Goal: Task Accomplishment & Management: Use online tool/utility

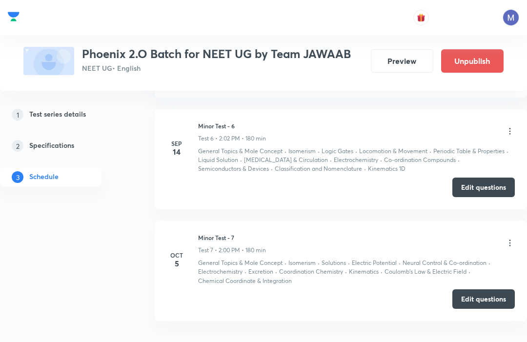
scroll to position [998, 0]
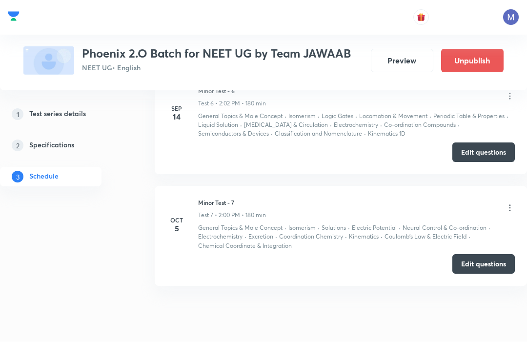
click at [477, 260] on button "Edit questions" at bounding box center [484, 265] width 63 height 20
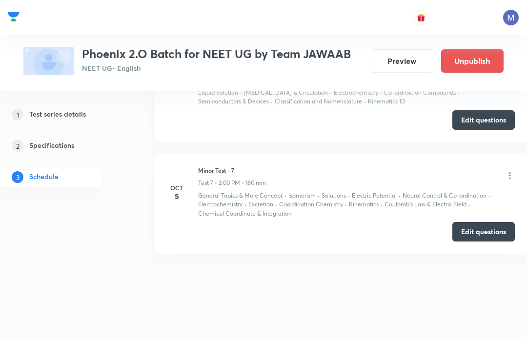
scroll to position [999, 0]
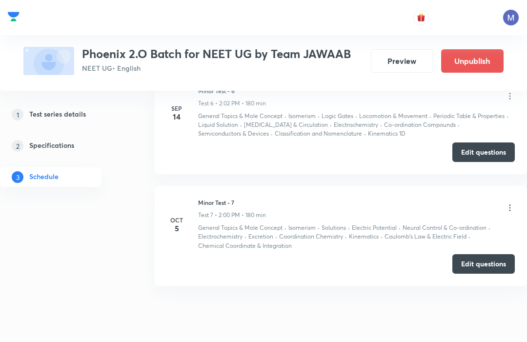
click at [524, 129] on li "Sep 14 Minor Test - 6 Test 6 • 2:02 PM • 180 min General Topics & Mole Concept …" at bounding box center [341, 124] width 373 height 100
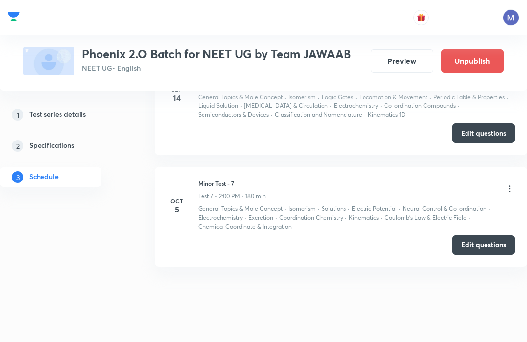
scroll to position [1031, 0]
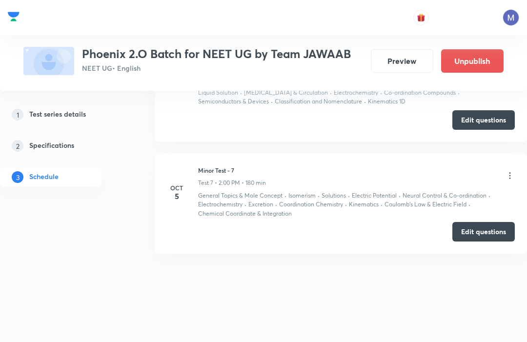
click at [526, 158] on li "Oct 5 Minor Test - 7 Test 7 • 2:00 PM • 180 min General Topics & Mole Concept ·…" at bounding box center [341, 204] width 373 height 100
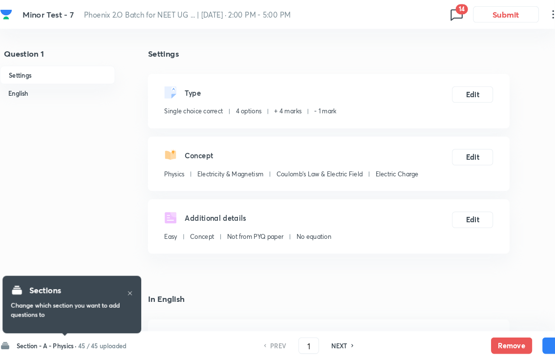
scroll to position [3, 0]
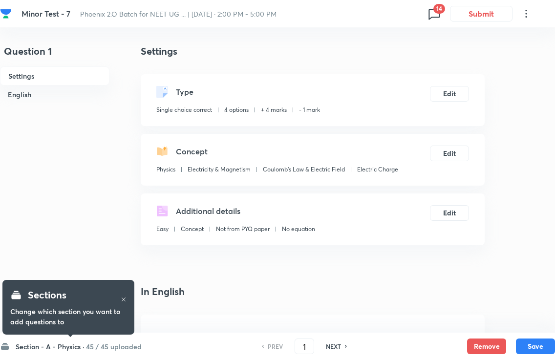
click at [433, 6] on span "14" at bounding box center [439, 9] width 12 height 10
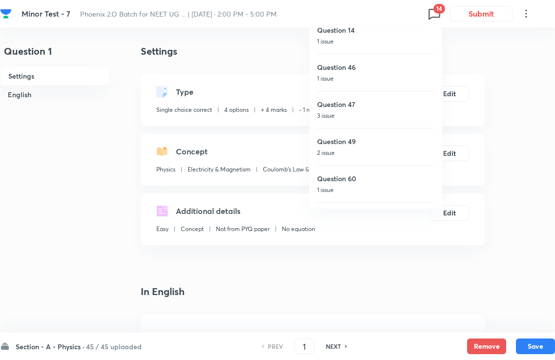
scroll to position [0, 0]
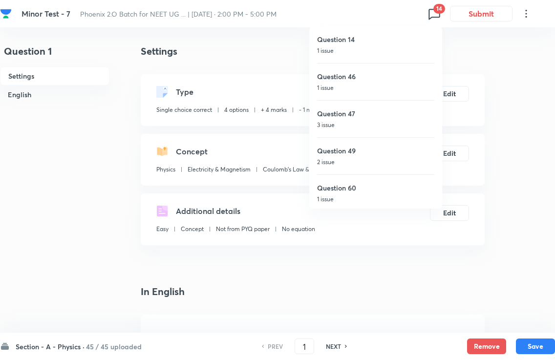
click at [373, 76] on h6 "Question 46" at bounding box center [375, 76] width 117 height 10
type input "46"
checkbox input "false"
checkbox input "true"
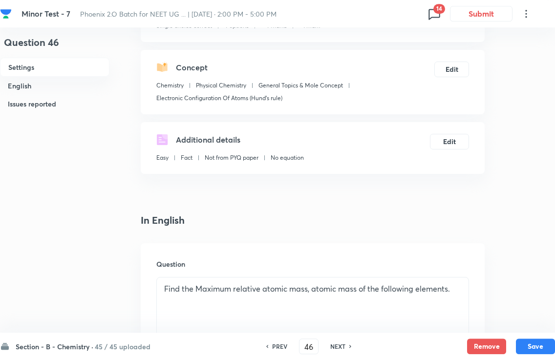
scroll to position [85, 0]
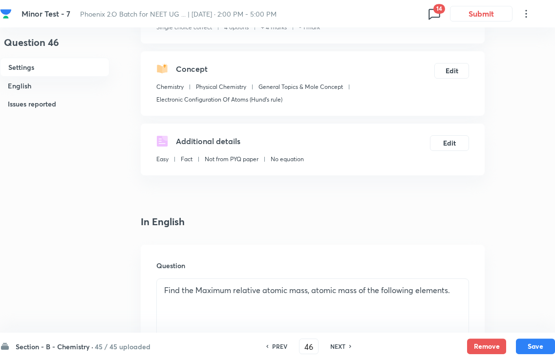
click at [438, 9] on span "14" at bounding box center [439, 9] width 12 height 10
click at [399, 108] on h6 "Question 47" at bounding box center [375, 113] width 117 height 10
type input "47"
checkbox input "false"
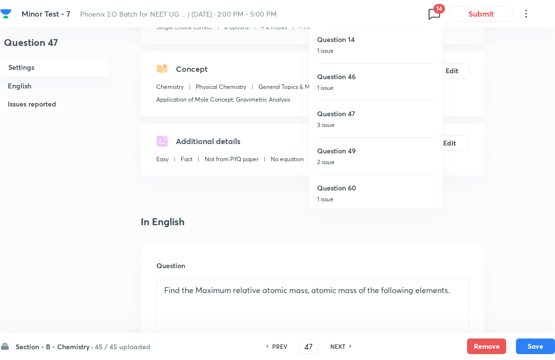
checkbox input "true"
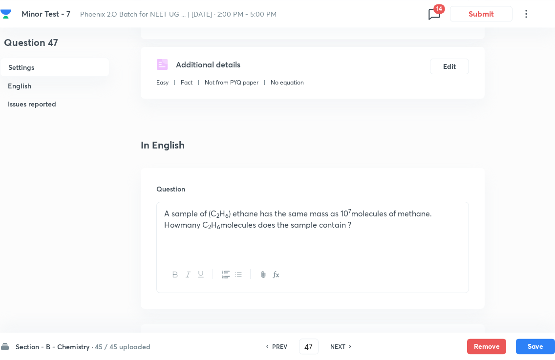
scroll to position [160, 0]
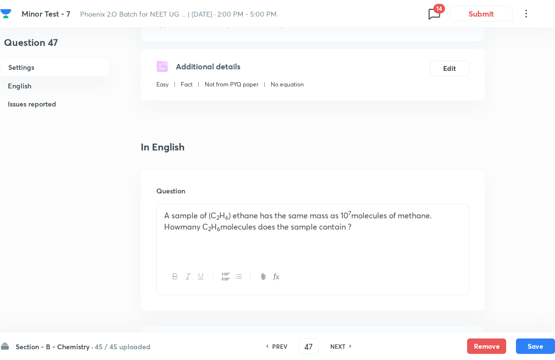
click at [441, 11] on span "14" at bounding box center [439, 9] width 12 height 10
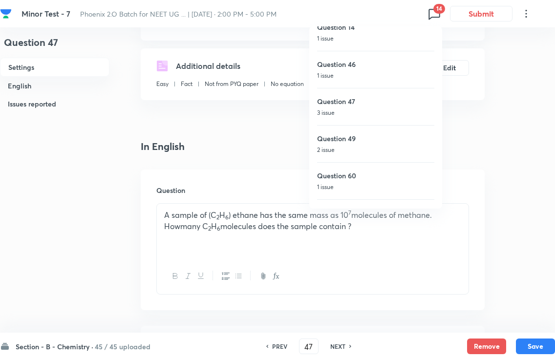
scroll to position [14, 0]
click at [405, 136] on h6 "Question 49" at bounding box center [375, 136] width 117 height 10
type input "49"
checkbox input "true"
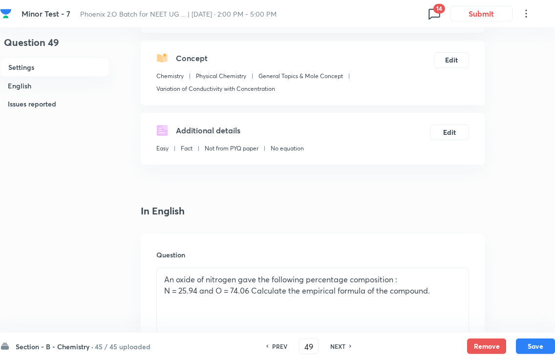
scroll to position [0, 0]
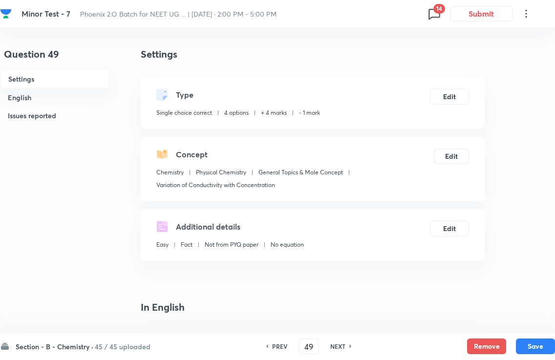
click at [437, 15] on icon at bounding box center [434, 14] width 16 height 16
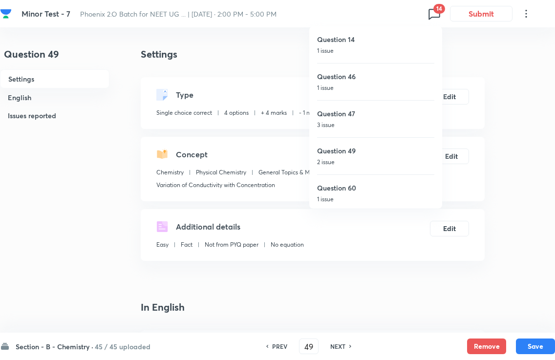
click at [405, 187] on h6 "Question 60" at bounding box center [375, 188] width 117 height 10
type input "60"
checkbox input "false"
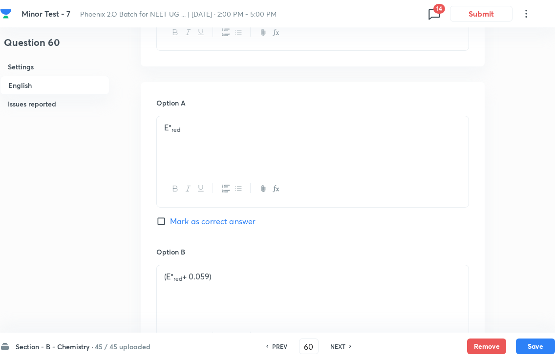
scroll to position [376, 0]
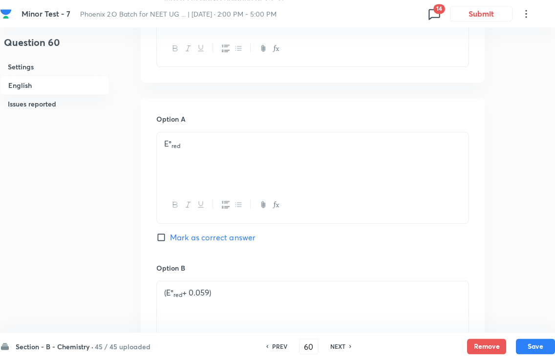
click at [431, 10] on icon at bounding box center [434, 14] width 16 height 16
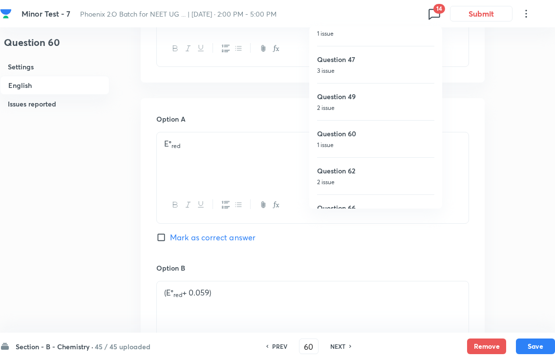
scroll to position [56, 0]
click at [413, 165] on h6 "Question 62" at bounding box center [375, 169] width 117 height 10
checkbox input "false"
type input "62"
checkbox input "true"
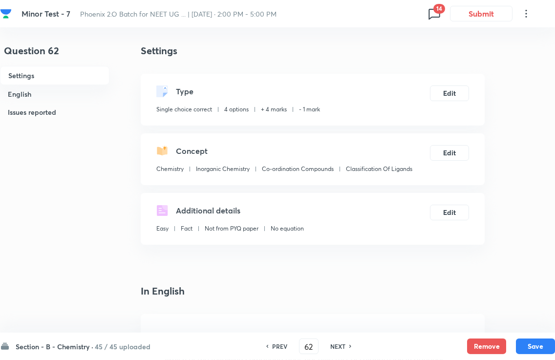
scroll to position [0, 0]
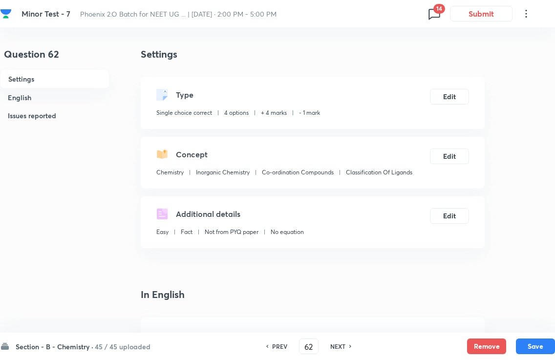
click at [437, 4] on span "14" at bounding box center [439, 9] width 12 height 10
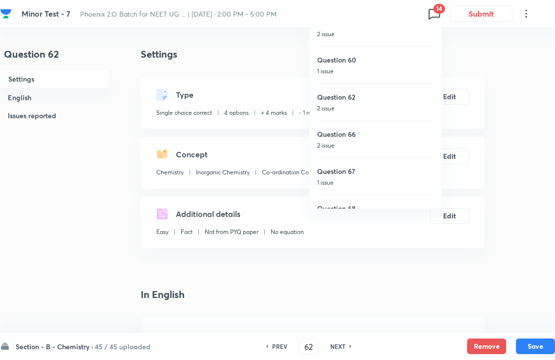
scroll to position [128, 0]
click at [405, 138] on h6 "Question 66" at bounding box center [375, 134] width 117 height 10
type input "66"
checkbox input "false"
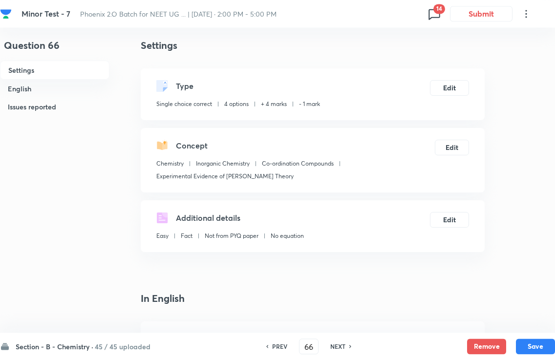
scroll to position [0, 0]
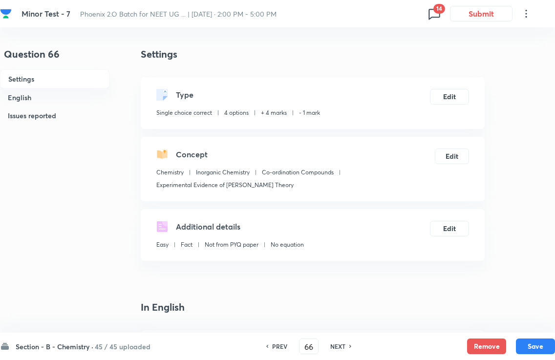
click at [440, 21] on icon at bounding box center [434, 14] width 16 height 16
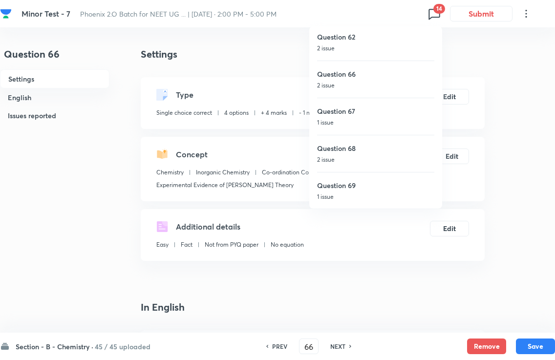
scroll to position [188, 0]
click at [409, 115] on h6 "Question 67" at bounding box center [375, 111] width 117 height 10
checkbox input "false"
type input "67"
checkbox input "true"
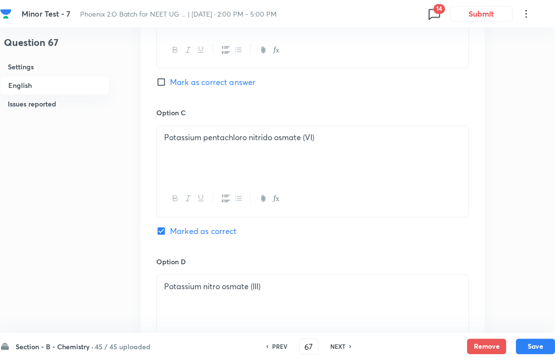
scroll to position [651, 0]
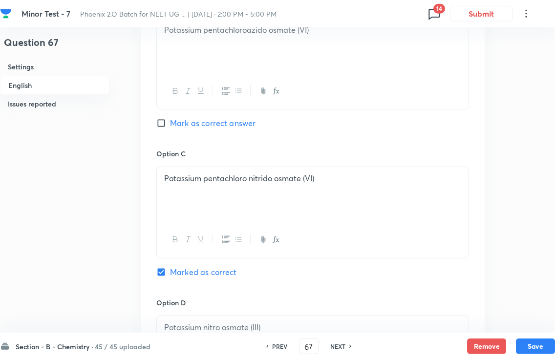
click at [441, 15] on icon at bounding box center [434, 14] width 16 height 16
click at [397, 101] on h6 "Question 68" at bounding box center [375, 100] width 117 height 10
type input "68"
checkbox input "false"
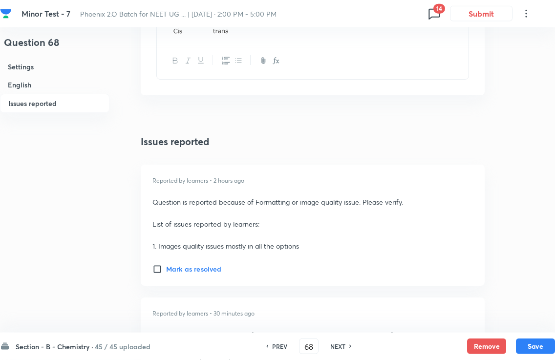
scroll to position [1263, 0]
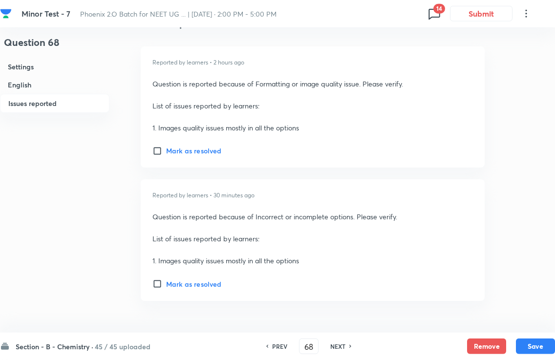
click at [441, 17] on icon at bounding box center [434, 14] width 16 height 16
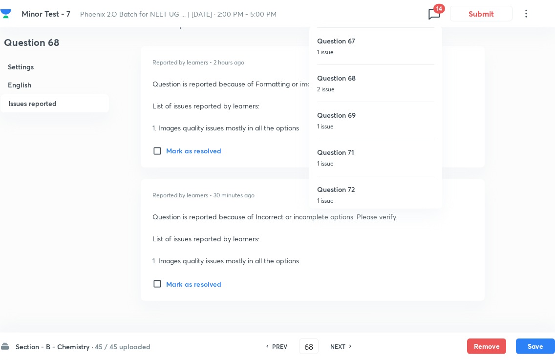
scroll to position [271, 0]
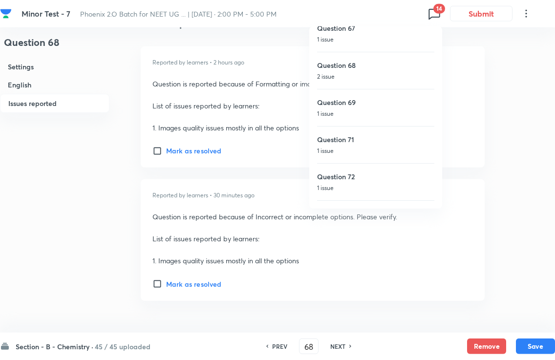
click at [405, 104] on h6 "Question 69" at bounding box center [375, 102] width 117 height 10
checkbox input "false"
type input "69"
checkbox input "true"
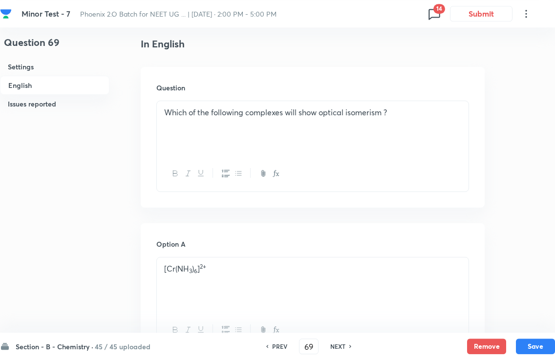
scroll to position [248, 0]
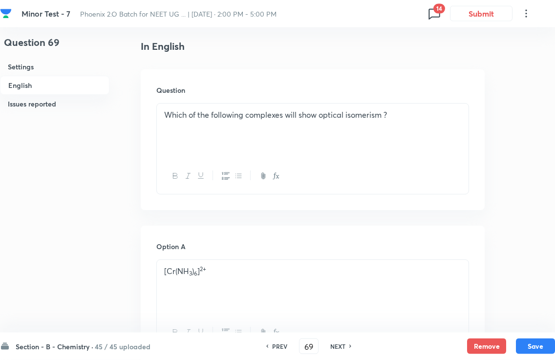
click at [444, 6] on span "14" at bounding box center [439, 9] width 12 height 10
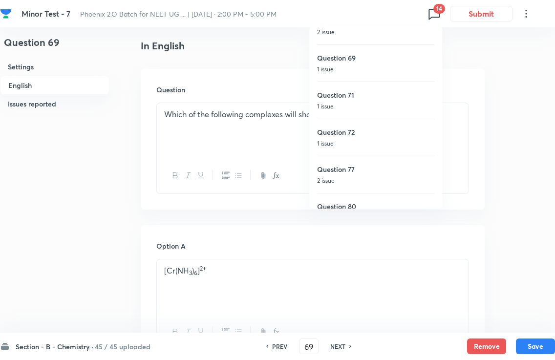
scroll to position [337, 0]
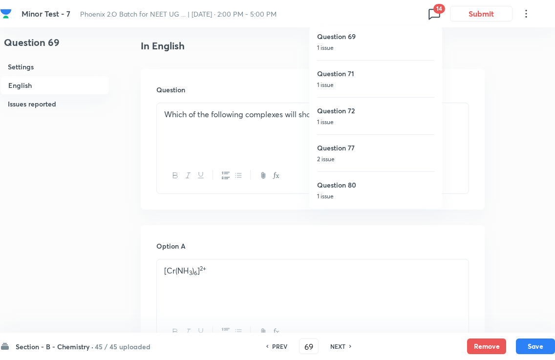
click at [410, 76] on h6 "Question 71" at bounding box center [375, 73] width 117 height 10
type input "71"
checkbox input "false"
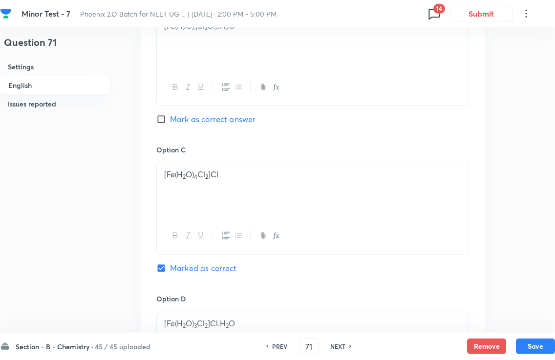
scroll to position [592, 0]
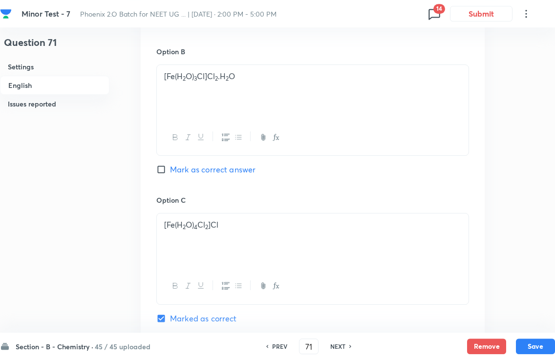
click at [440, 18] on icon at bounding box center [434, 14] width 16 height 16
click at [405, 132] on h6 "Question 72" at bounding box center [375, 136] width 117 height 10
checkbox input "false"
type input "72"
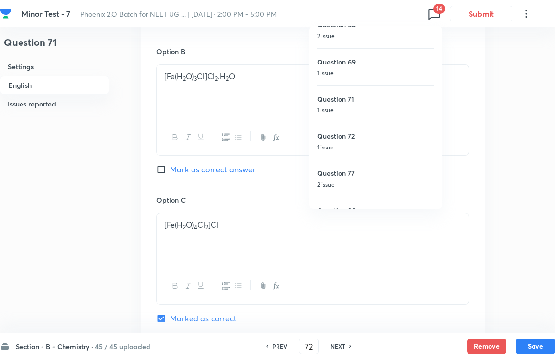
checkbox input "true"
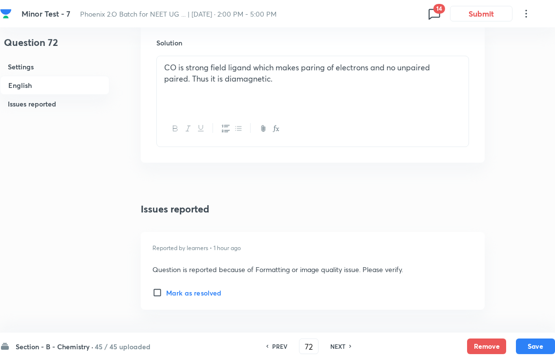
scroll to position [1085, 0]
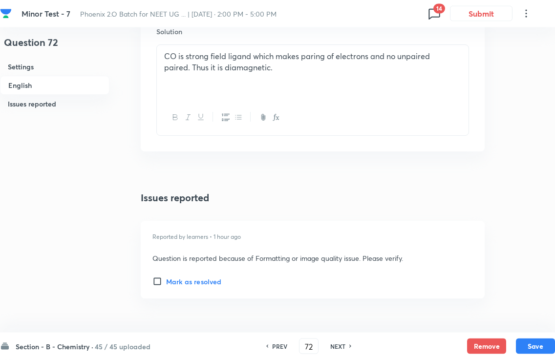
click at [440, 19] on icon at bounding box center [434, 14] width 16 height 16
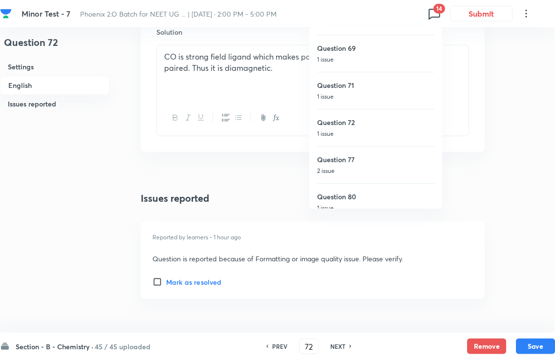
scroll to position [337, 0]
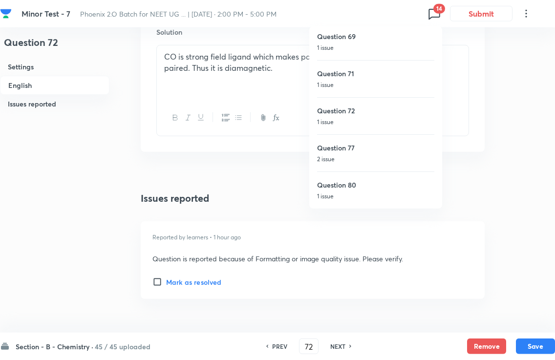
click at [394, 148] on h6 "Question 77" at bounding box center [375, 148] width 117 height 10
type input "77"
checkbox input "false"
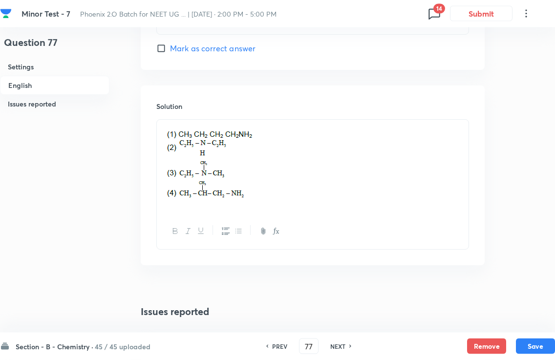
scroll to position [1006, 0]
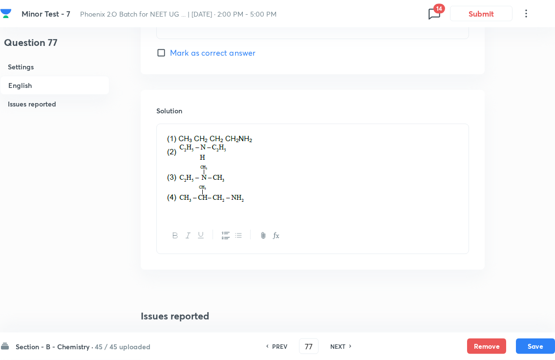
click at [440, 12] on span "14" at bounding box center [439, 9] width 12 height 10
click at [396, 185] on h6 "Question 80" at bounding box center [375, 185] width 117 height 10
checkbox input "false"
type input "80"
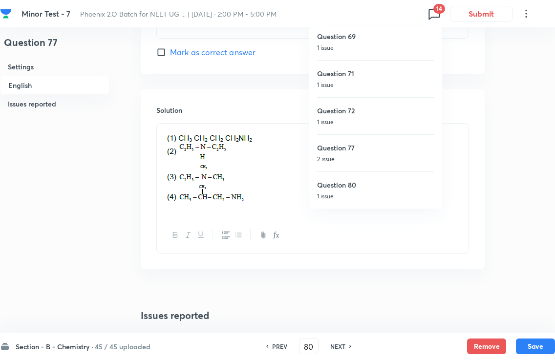
checkbox input "true"
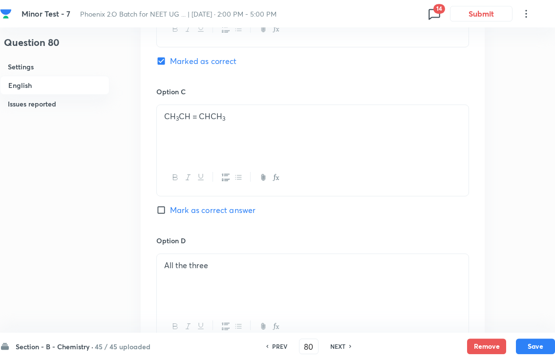
scroll to position [700, 0]
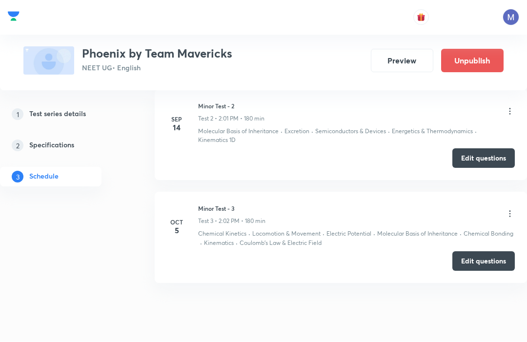
click at [478, 252] on button "Edit questions" at bounding box center [484, 262] width 63 height 20
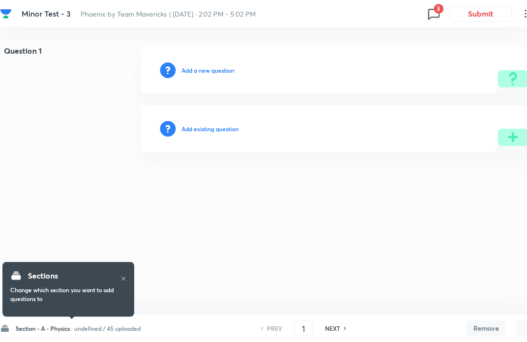
click at [438, 6] on span "3" at bounding box center [439, 9] width 10 height 10
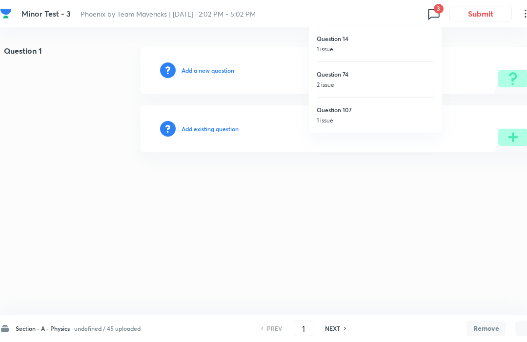
click at [398, 76] on h6 "Question 74" at bounding box center [375, 74] width 117 height 9
type input "74"
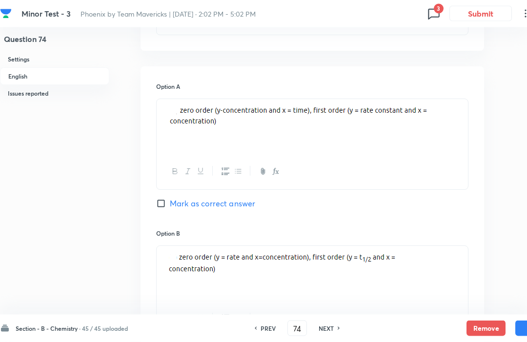
scroll to position [433, 0]
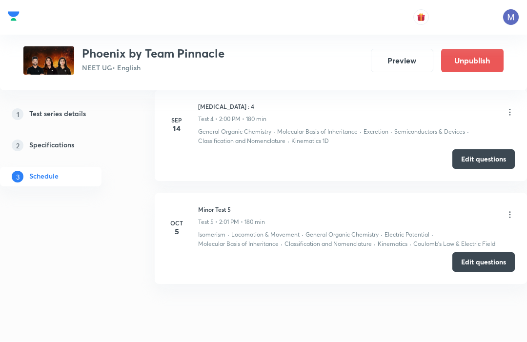
click at [479, 254] on button "Edit questions" at bounding box center [484, 263] width 63 height 20
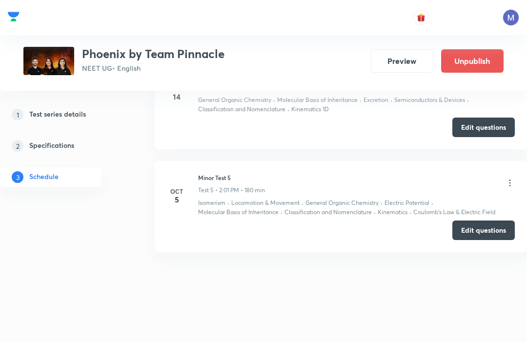
scroll to position [767, 0]
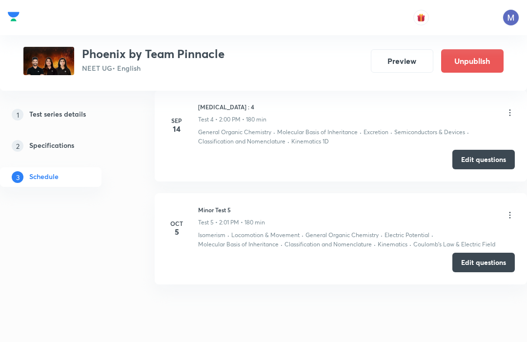
click at [527, 210] on li "Oct 5 Minor Test 5 Test 5 • 2:01 PM • 180 min Isomerism · Locomotion & Movement…" at bounding box center [341, 238] width 373 height 91
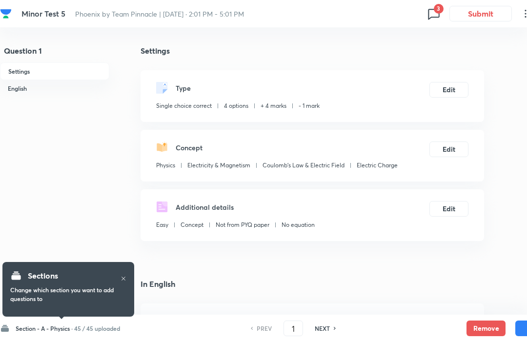
click at [440, 10] on span "3" at bounding box center [439, 9] width 10 height 10
click at [407, 79] on div "Question 67 1 issue" at bounding box center [375, 80] width 117 height 36
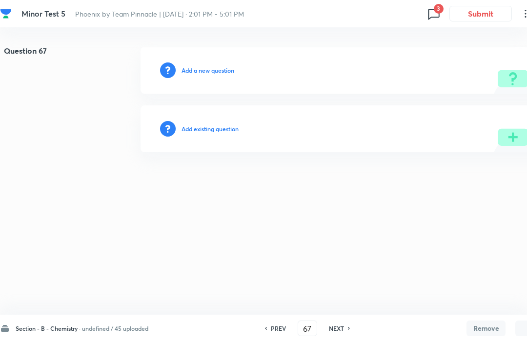
click at [436, 15] on icon at bounding box center [434, 14] width 16 height 16
click at [389, 105] on div "Question 107 1 issue" at bounding box center [375, 115] width 117 height 36
type input "107"
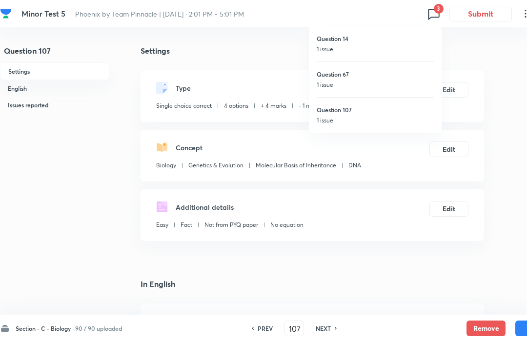
checkbox input "true"
click at [442, 8] on span "3" at bounding box center [439, 9] width 10 height 10
click at [404, 78] on h6 "Question 67" at bounding box center [375, 74] width 117 height 9
type input "67"
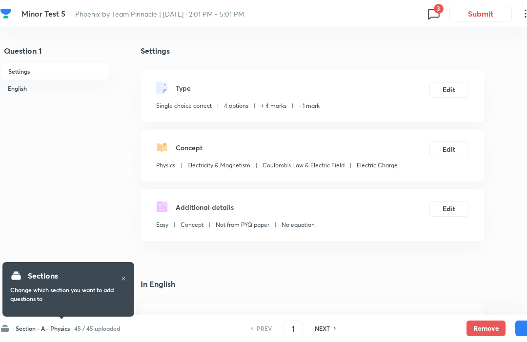
click at [433, 7] on icon at bounding box center [434, 14] width 16 height 16
click at [398, 73] on h6 "Question 67" at bounding box center [375, 74] width 117 height 9
checkbox input "false"
type input "67"
checkbox input "true"
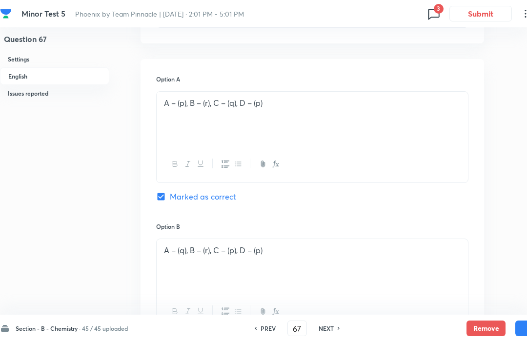
scroll to position [435, 0]
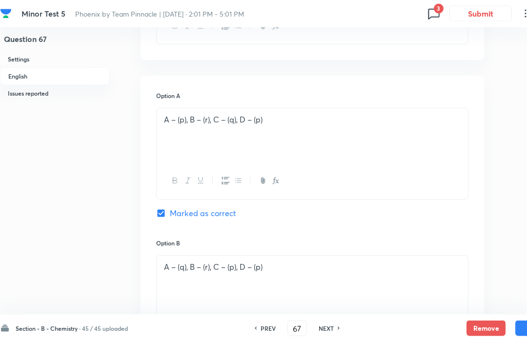
click at [441, 21] on icon at bounding box center [434, 14] width 16 height 16
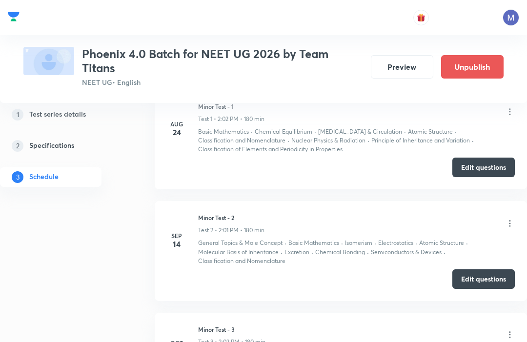
scroll to position [582, 0]
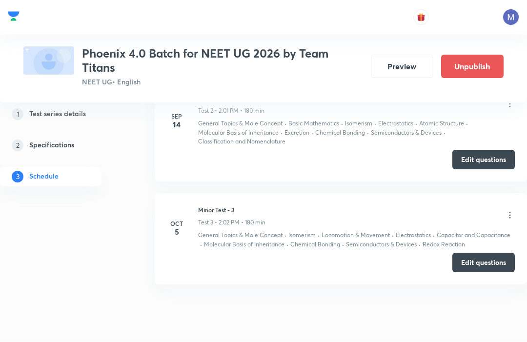
click at [485, 259] on button "Edit questions" at bounding box center [484, 263] width 63 height 20
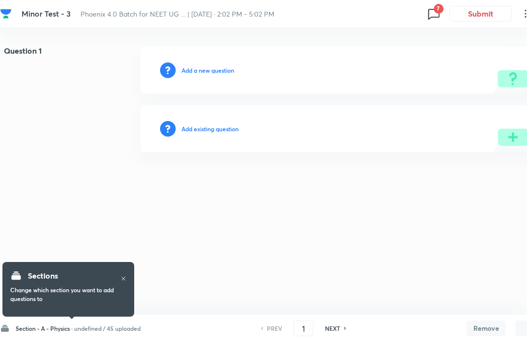
click at [440, 5] on span "7" at bounding box center [439, 9] width 10 height 10
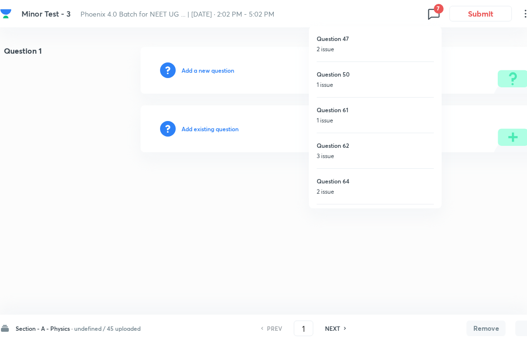
click at [403, 105] on div "Question 61 1 issue" at bounding box center [375, 115] width 117 height 36
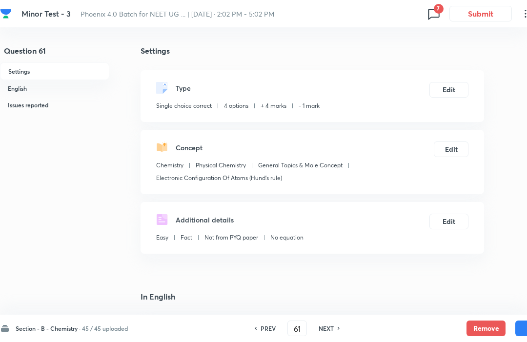
click at [434, 16] on icon at bounding box center [434, 14] width 16 height 16
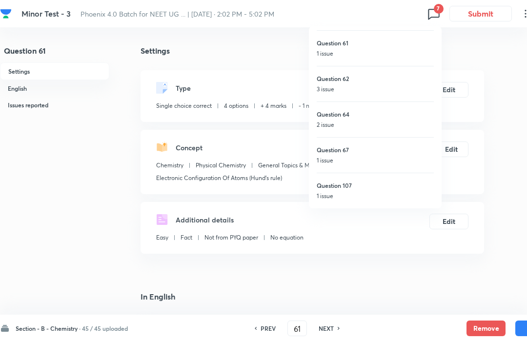
click at [405, 144] on div "Question 67 1 issue" at bounding box center [375, 155] width 117 height 36
type input "67"
checkbox input "false"
checkbox input "true"
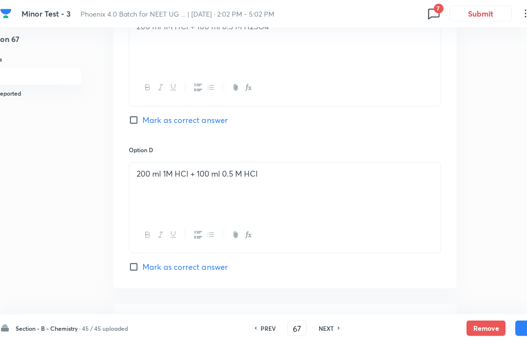
scroll to position [740, 27]
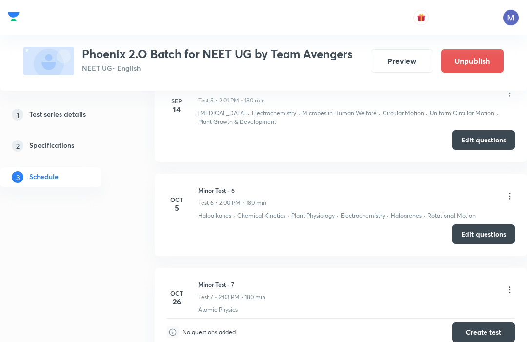
scroll to position [871, 0]
click at [482, 236] on button "Edit questions" at bounding box center [484, 235] width 63 height 20
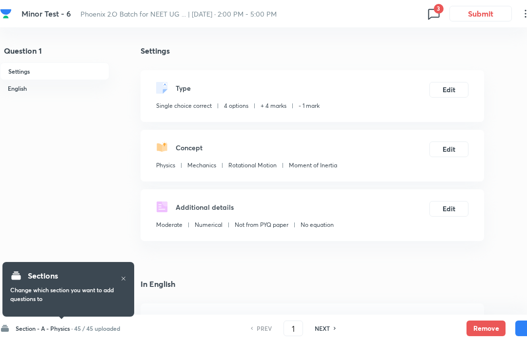
checkbox input "true"
click at [437, 8] on span "3" at bounding box center [439, 9] width 10 height 10
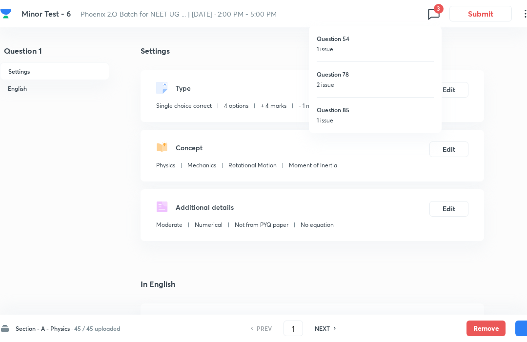
click at [403, 42] on h6 "Question 54" at bounding box center [375, 38] width 117 height 9
type input "54"
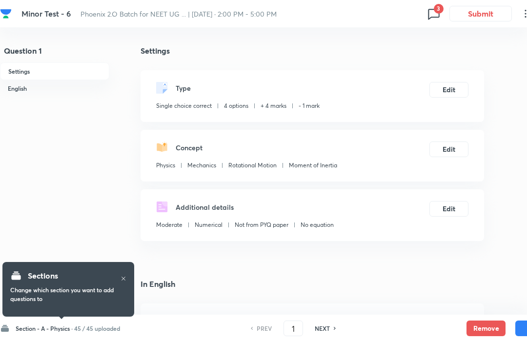
click at [433, 10] on icon at bounding box center [434, 14] width 16 height 16
click at [495, 67] on div at bounding box center [263, 171] width 527 height 342
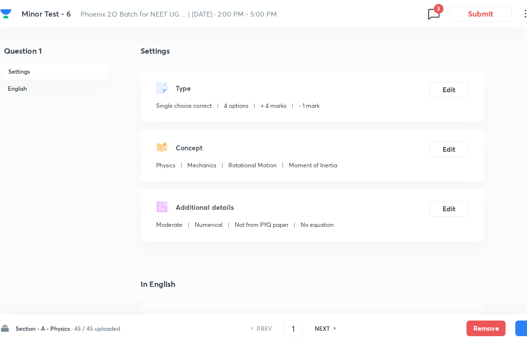
click at [442, 8] on span "3" at bounding box center [439, 9] width 10 height 10
click at [407, 43] on div "Question 54 1 issue" at bounding box center [375, 43] width 117 height 35
type input "54"
checkbox input "false"
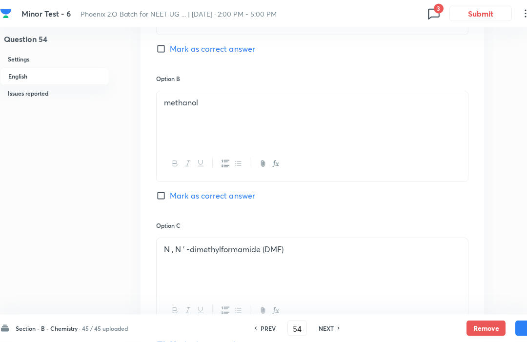
scroll to position [524, 0]
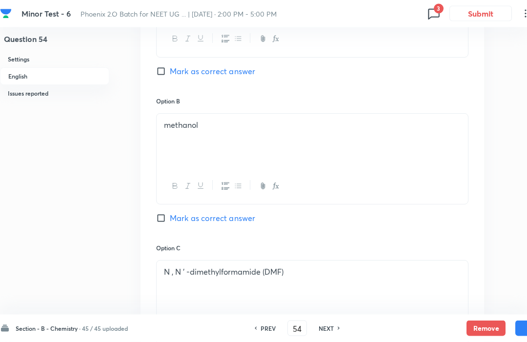
click at [441, 9] on span "3" at bounding box center [439, 9] width 10 height 10
click at [406, 83] on p "2 issue" at bounding box center [375, 85] width 117 height 9
checkbox input "false"
type input "78"
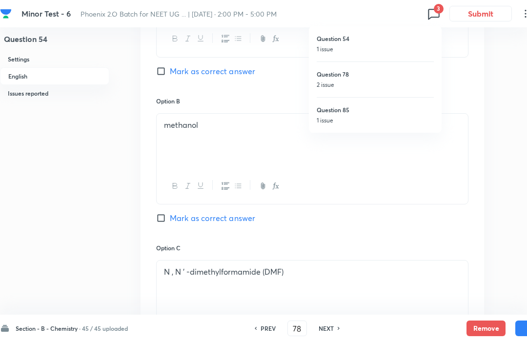
checkbox input "true"
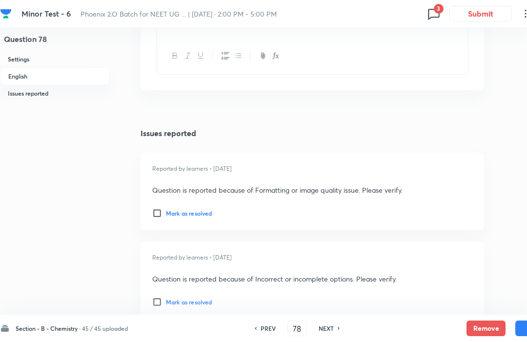
scroll to position [1312, 0]
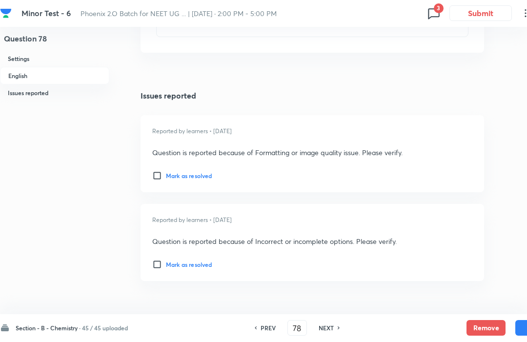
click at [441, 14] on icon at bounding box center [434, 14] width 16 height 16
click at [406, 116] on p "1 issue" at bounding box center [375, 120] width 117 height 9
type input "85"
checkbox input "false"
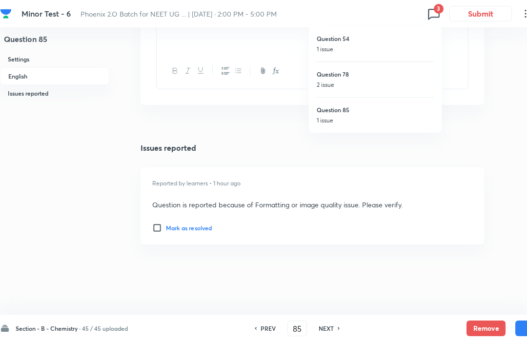
checkbox input "true"
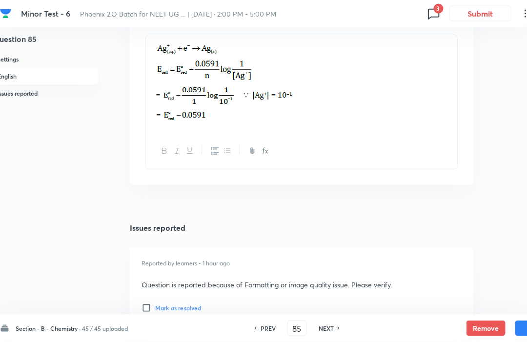
scroll to position [1071, 11]
click at [436, 18] on icon at bounding box center [433, 14] width 11 height 11
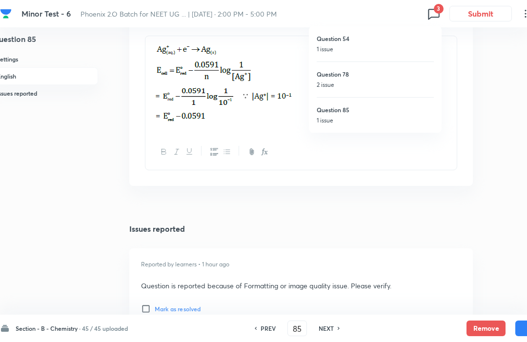
click at [408, 109] on h6 "Question 85" at bounding box center [375, 109] width 117 height 9
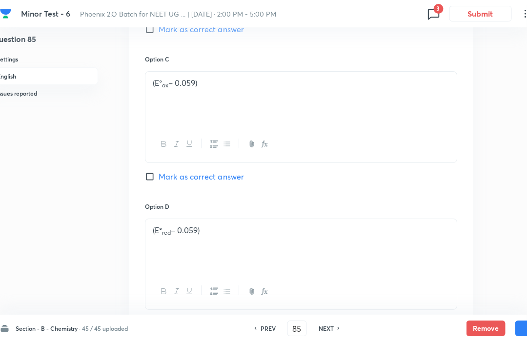
scroll to position [694, 11]
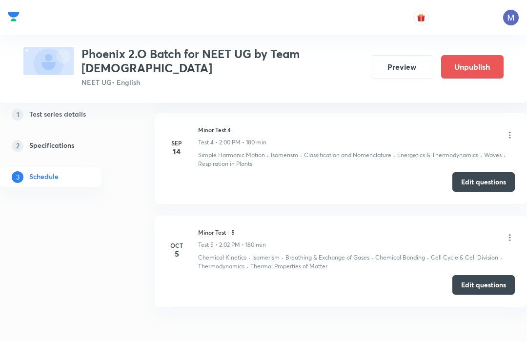
scroll to position [758, 0]
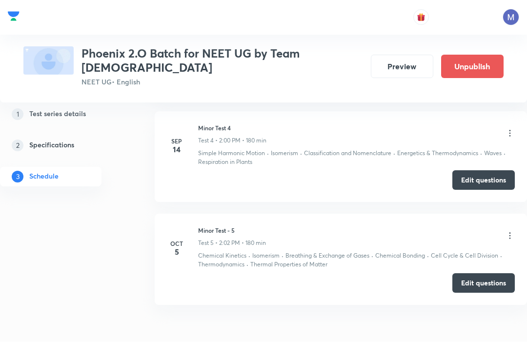
click at [482, 274] on button "Edit questions" at bounding box center [484, 284] width 63 height 20
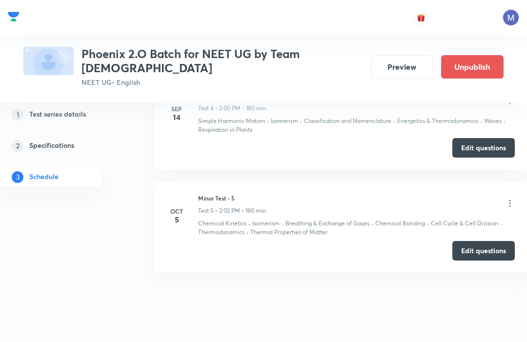
scroll to position [758, 0]
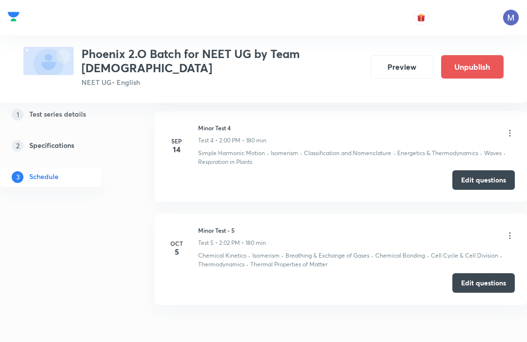
click at [527, 222] on li "[DATE] Minor Test - 5 Test 5 • 2:02 PM • 180 min Chemical Kinetics · Isomerism …" at bounding box center [341, 259] width 373 height 91
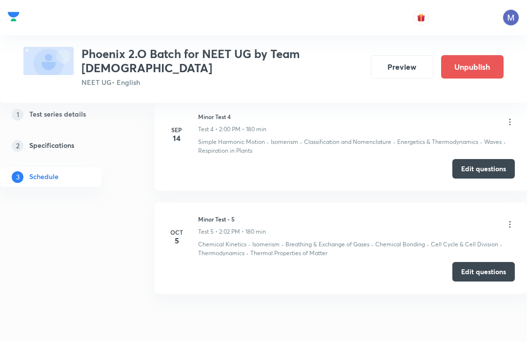
scroll to position [773, 0]
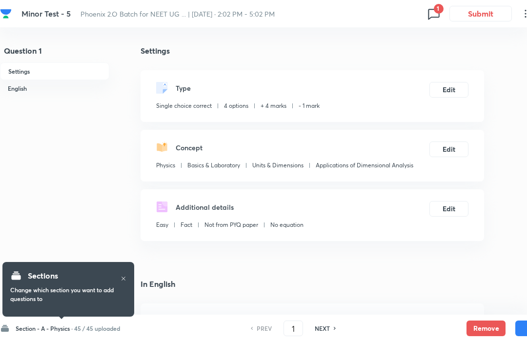
checkbox input "true"
click at [441, 9] on span "1" at bounding box center [439, 9] width 10 height 10
click at [402, 43] on div "Question 47 2 issue" at bounding box center [375, 43] width 117 height 35
type input "47"
checkbox input "false"
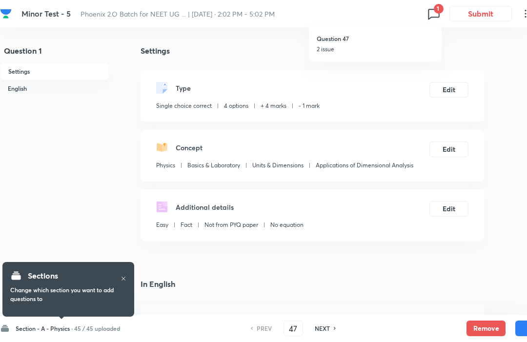
checkbox input "true"
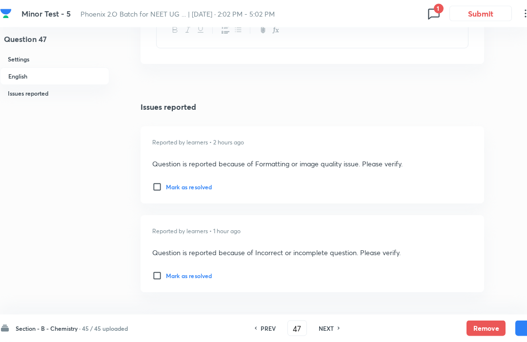
scroll to position [1189, 0]
click at [445, 5] on div "Minor Test - 5 Phoenix 2.O Batch for NEET UG ... | Oct 5, 2025 · 2:02 PM - 5:02…" at bounding box center [277, 13] width 555 height 27
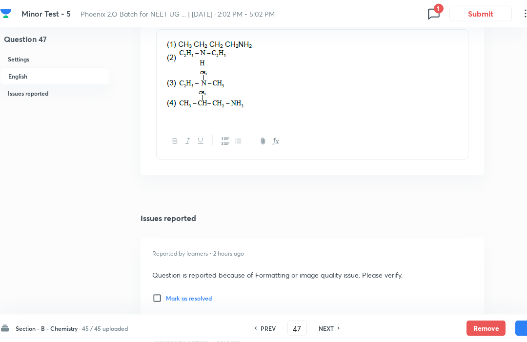
scroll to position [1074, 0]
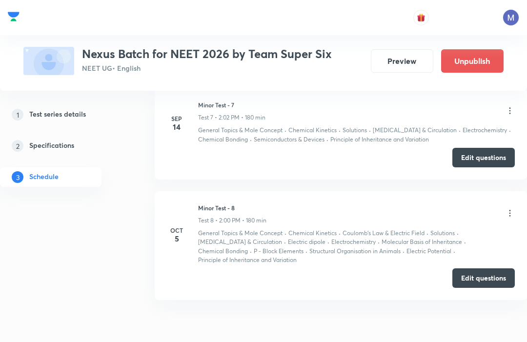
scroll to position [1083, 0]
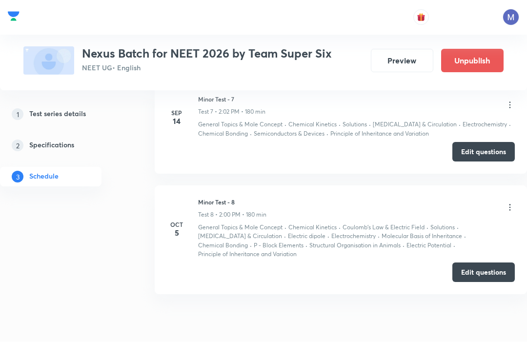
click at [297, 251] on p "Principle of Inheritance and Variation" at bounding box center [247, 255] width 99 height 9
click at [488, 264] on button "Edit questions" at bounding box center [484, 273] width 63 height 20
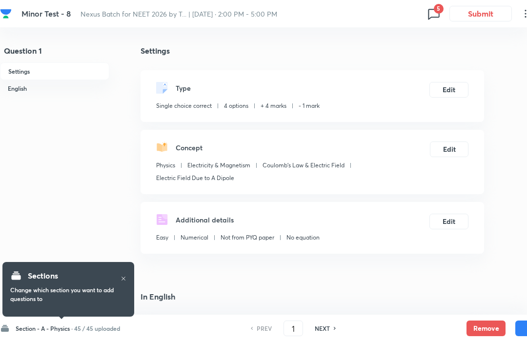
click at [442, 13] on span "5" at bounding box center [439, 9] width 10 height 10
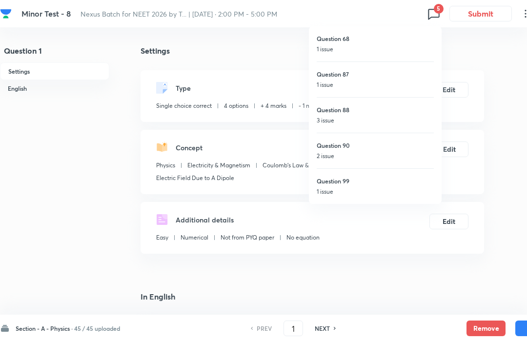
click at [397, 36] on h6 "Question 68" at bounding box center [375, 38] width 117 height 9
type input "68"
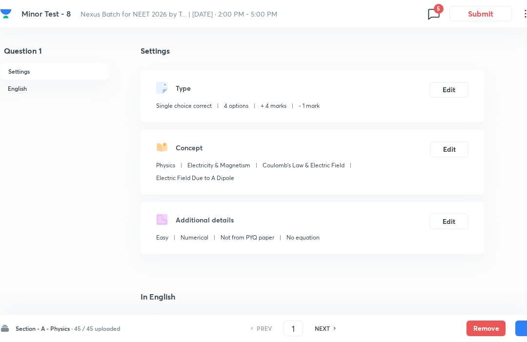
click at [443, 10] on span "5" at bounding box center [439, 9] width 10 height 10
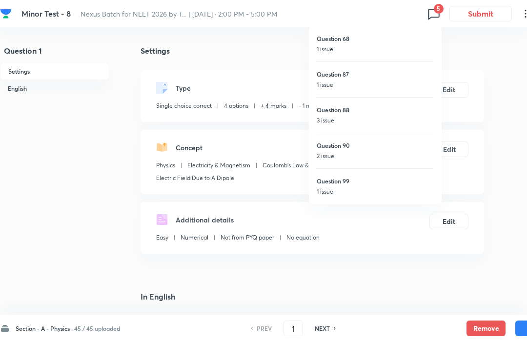
click at [391, 44] on div "Question 68 1 issue" at bounding box center [375, 43] width 117 height 35
checkbox input "false"
type input "68"
checkbox input "true"
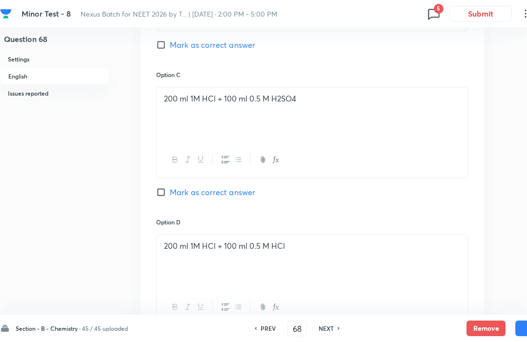
scroll to position [706, 0]
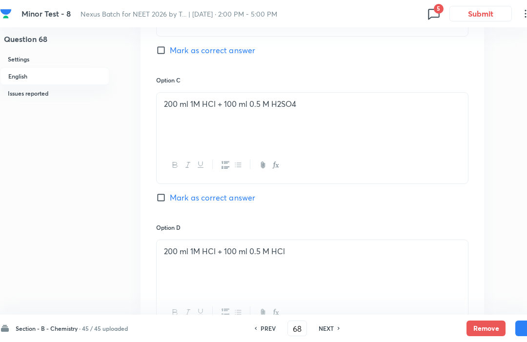
click at [450, 20] on button "Submit" at bounding box center [481, 14] width 63 height 16
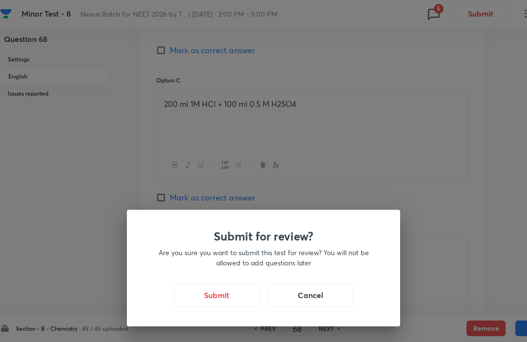
click at [420, 108] on div "Submit for review? Are you sure you want to submit this test for review? You wi…" at bounding box center [263, 171] width 527 height 342
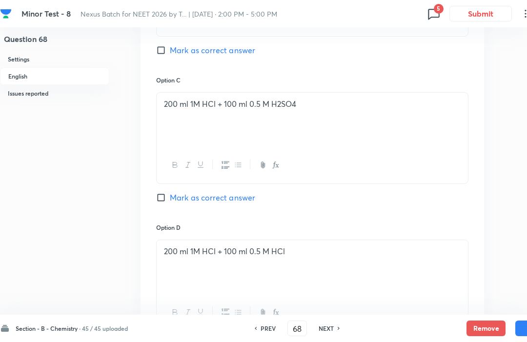
click at [439, 16] on icon at bounding box center [434, 14] width 16 height 16
click at [454, 10] on div at bounding box center [263, 171] width 527 height 342
click at [450, 10] on button "Submit" at bounding box center [481, 14] width 63 height 16
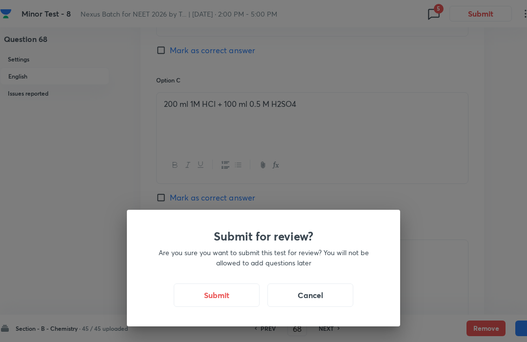
click at [435, 67] on div "Submit for review? Are you sure you want to submit this test for review? You wi…" at bounding box center [263, 171] width 527 height 342
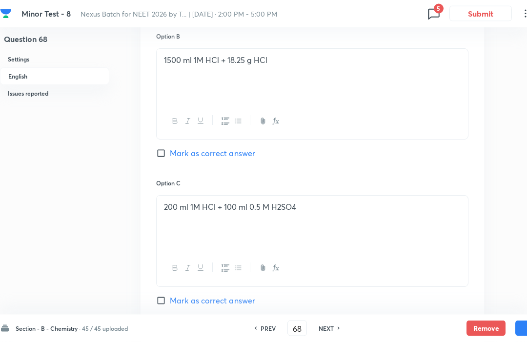
scroll to position [603, 0]
click at [440, 90] on div "1500 ml 1M HCl + 18.25 g HCl" at bounding box center [313, 75] width 312 height 55
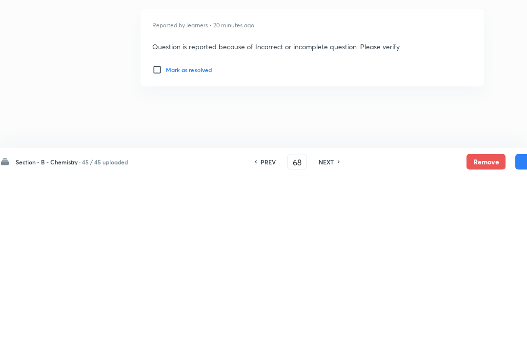
scroll to position [1195, 0]
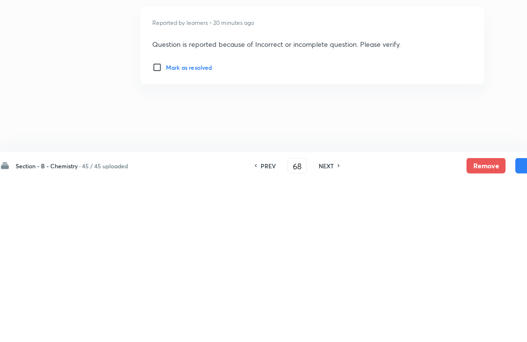
click at [334, 324] on h6 "NEXT" at bounding box center [326, 328] width 15 height 9
type input "69"
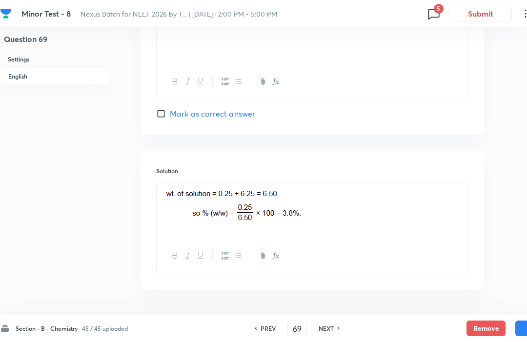
scroll to position [937, 0]
click at [425, 169] on h6 "Solution" at bounding box center [312, 171] width 313 height 9
click at [439, 14] on icon at bounding box center [433, 14] width 11 height 11
click at [446, 173] on div at bounding box center [263, 171] width 527 height 342
click at [441, 14] on icon at bounding box center [434, 14] width 16 height 16
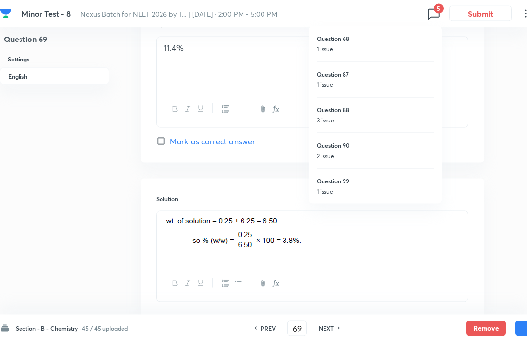
scroll to position [909, 0]
click at [387, 72] on h6 "Question 87" at bounding box center [375, 74] width 117 height 9
checkbox input "false"
type input "87"
checkbox input "true"
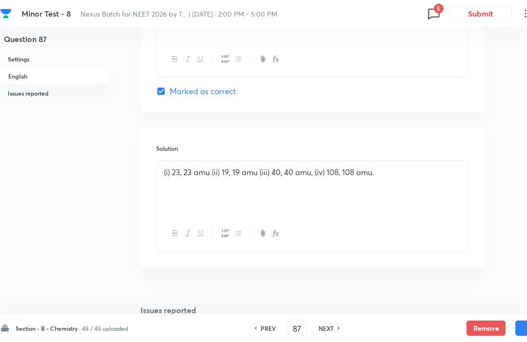
scroll to position [953, 0]
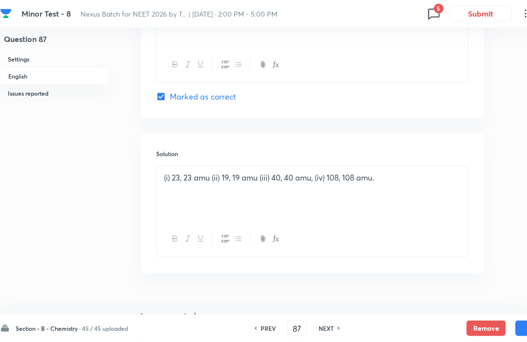
click at [441, 12] on span "5" at bounding box center [439, 9] width 10 height 10
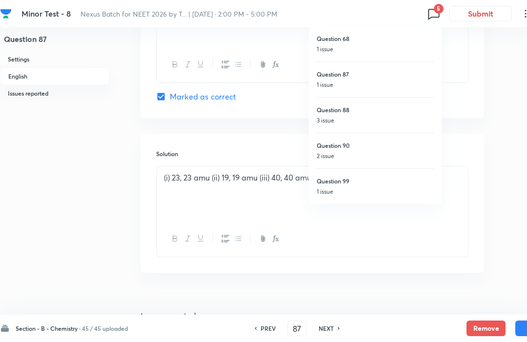
click at [361, 158] on p "2 issue" at bounding box center [375, 156] width 117 height 9
type input "90"
checkbox input "false"
checkbox input "true"
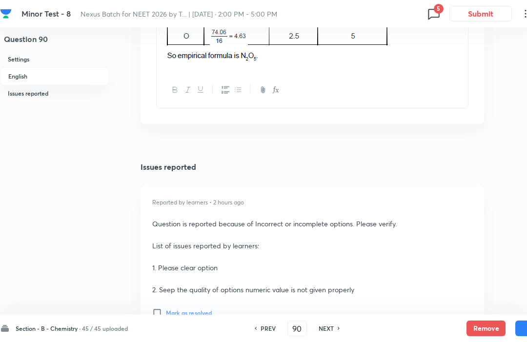
scroll to position [1135, 0]
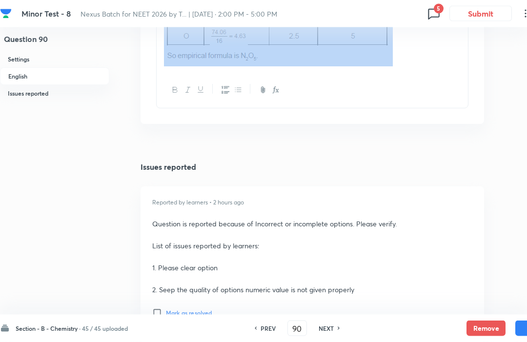
click at [424, 167] on h4 "Issues reported" at bounding box center [313, 168] width 344 height 8
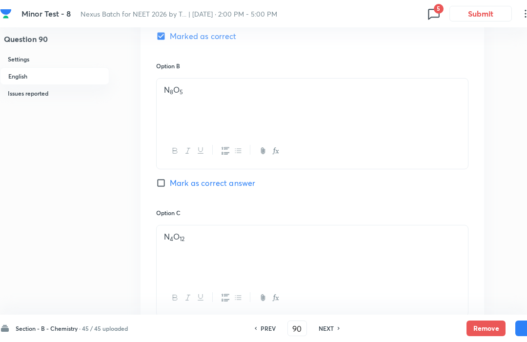
scroll to position [570, 0]
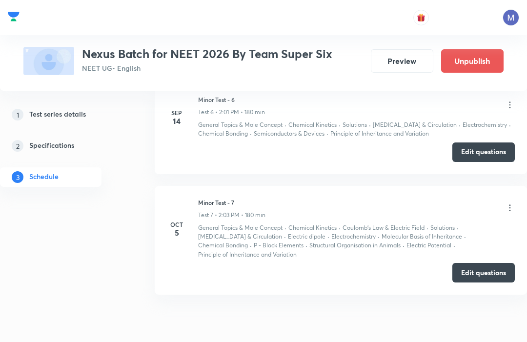
scroll to position [963, 0]
click at [493, 263] on button "Edit questions" at bounding box center [484, 273] width 63 height 20
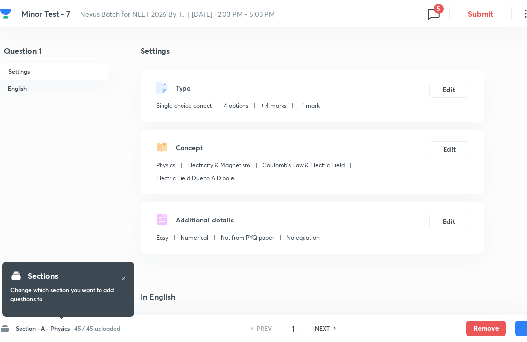
click at [433, 13] on icon at bounding box center [434, 14] width 16 height 16
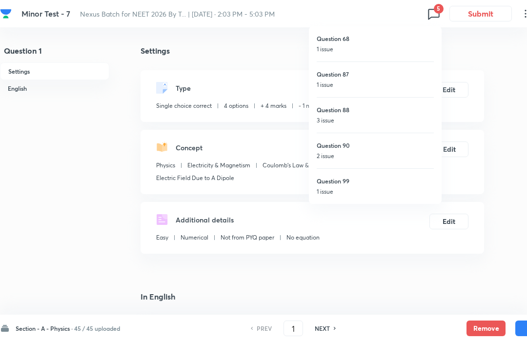
click at [399, 146] on h6 "Question 90" at bounding box center [375, 145] width 117 height 9
type input "90"
checkbox input "false"
checkbox input "true"
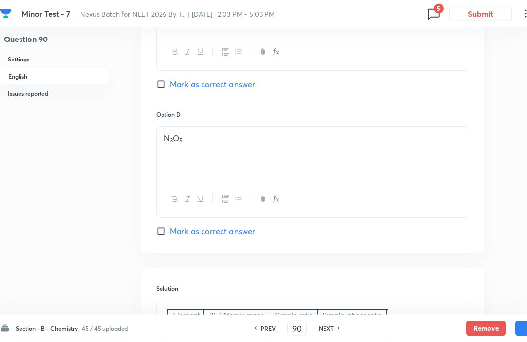
scroll to position [812, 0]
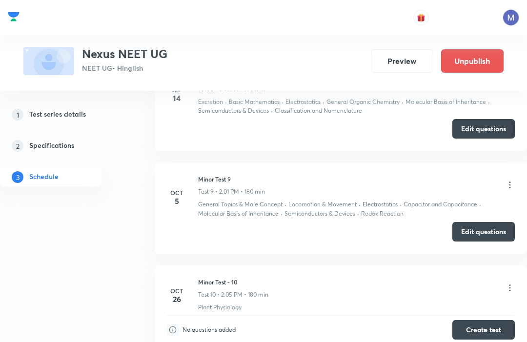
scroll to position [1199, 0]
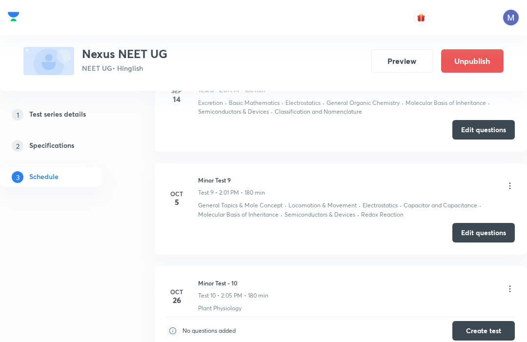
click at [505, 227] on button "Edit questions" at bounding box center [484, 233] width 63 height 20
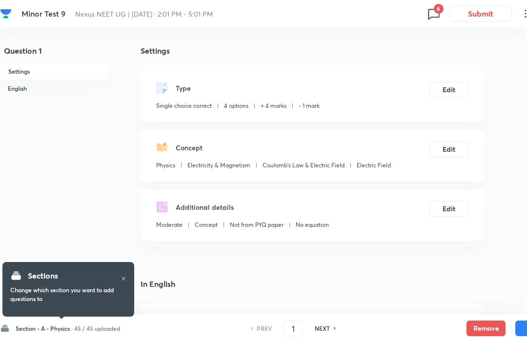
click at [439, 14] on icon at bounding box center [434, 14] width 16 height 16
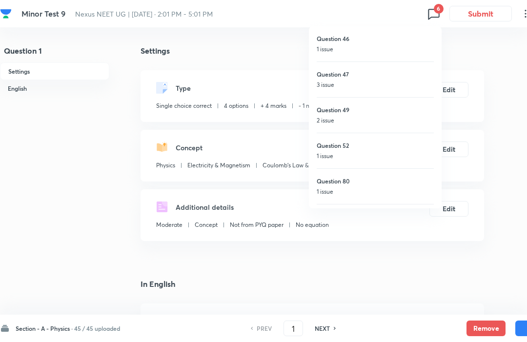
click at [340, 43] on div "Question 46 1 issue" at bounding box center [375, 43] width 117 height 35
checkbox input "false"
type input "46"
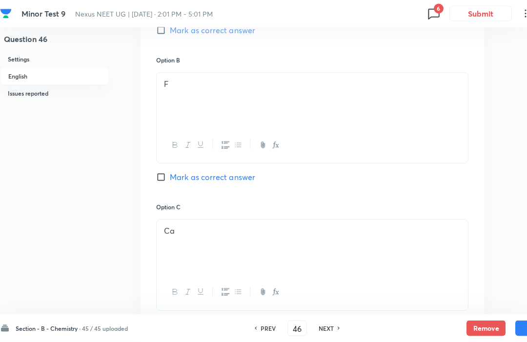
scroll to position [536, 0]
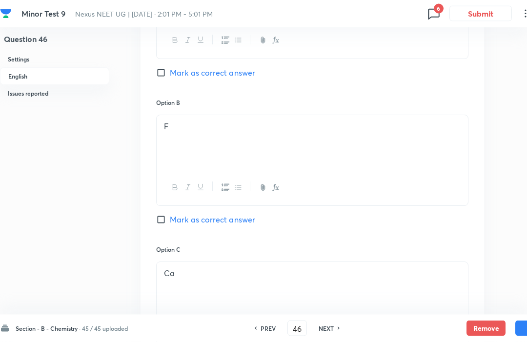
click at [437, 8] on span "6" at bounding box center [439, 9] width 10 height 10
click at [408, 77] on h6 "Question 47" at bounding box center [375, 74] width 117 height 9
checkbox input "false"
type input "47"
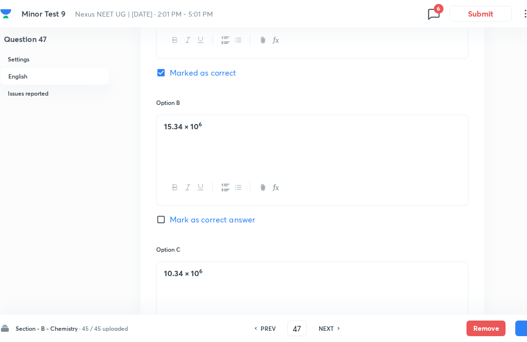
click at [433, 18] on icon at bounding box center [434, 14] width 16 height 16
click at [399, 139] on div "Question 52 1 issue" at bounding box center [375, 151] width 117 height 36
checkbox input "false"
type input "52"
checkbox input "true"
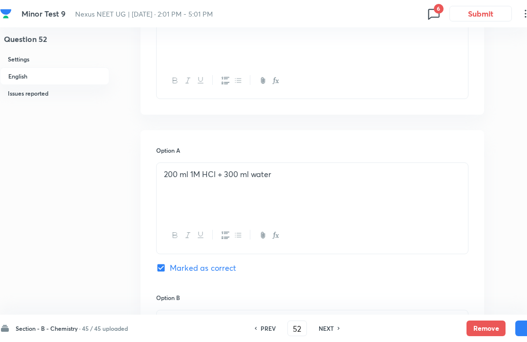
scroll to position [340, 0]
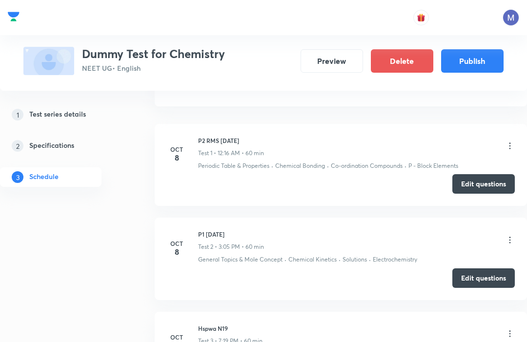
scroll to position [416, 0]
click at [485, 275] on button "Edit questions" at bounding box center [484, 279] width 63 height 20
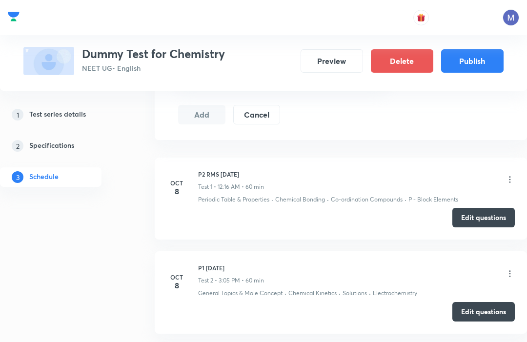
scroll to position [375, 0]
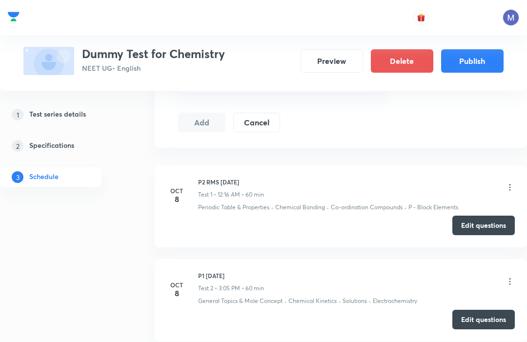
click at [474, 221] on button "Edit questions" at bounding box center [484, 226] width 63 height 20
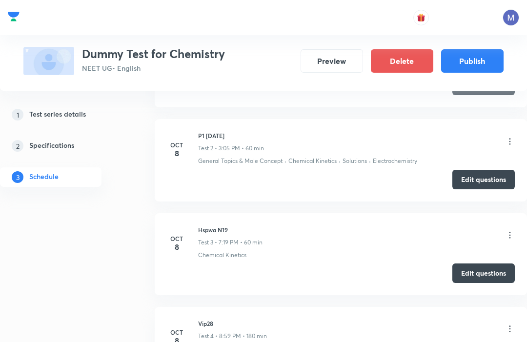
scroll to position [515, 0]
click at [482, 268] on button "Edit questions" at bounding box center [484, 274] width 63 height 20
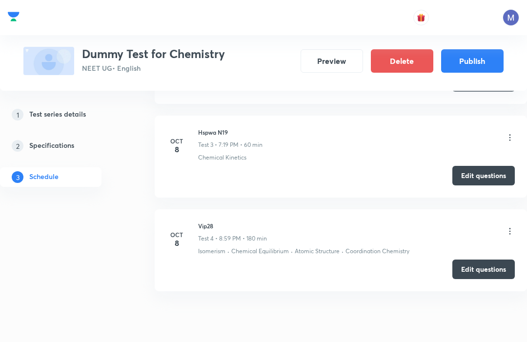
scroll to position [620, 0]
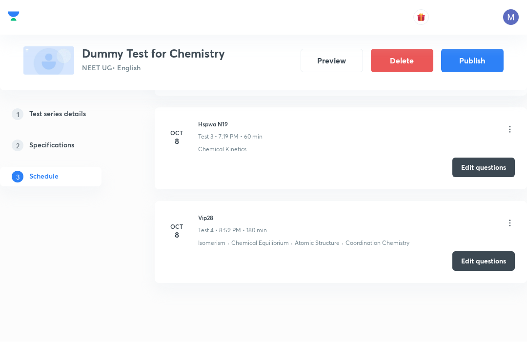
click at [486, 257] on button "Edit questions" at bounding box center [484, 262] width 63 height 20
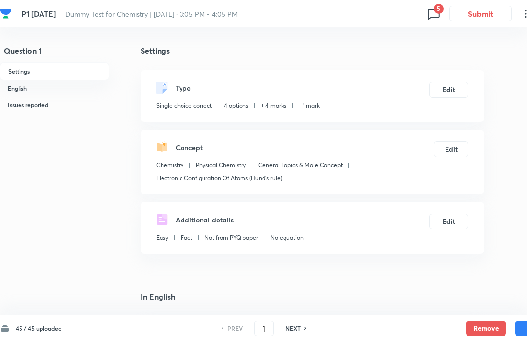
checkbox input "true"
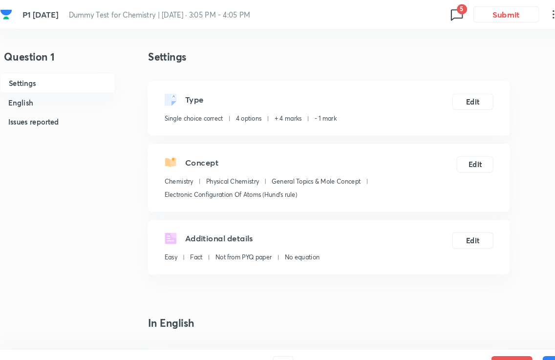
scroll to position [3, 0]
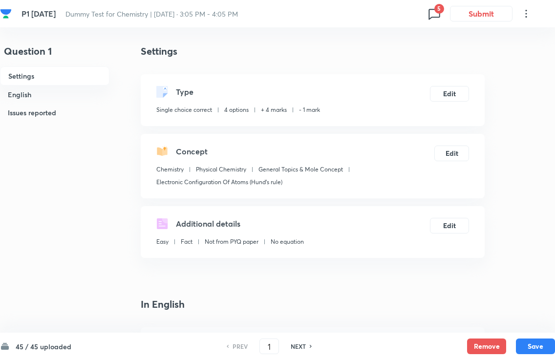
click at [441, 16] on icon at bounding box center [434, 14] width 16 height 16
click at [409, 46] on div "Question 1 1 issue" at bounding box center [375, 44] width 117 height 37
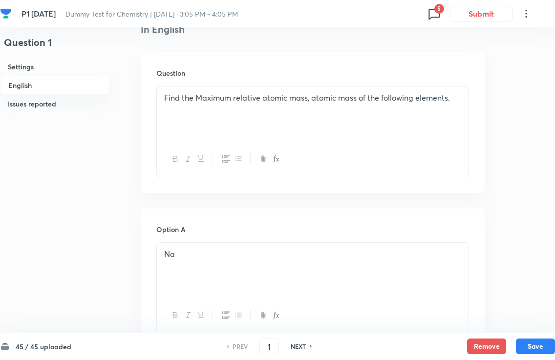
scroll to position [277, 0]
click at [357, 97] on p "Find the Maximum relative atomic mass, atomic mass of the following elements." at bounding box center [312, 98] width 297 height 11
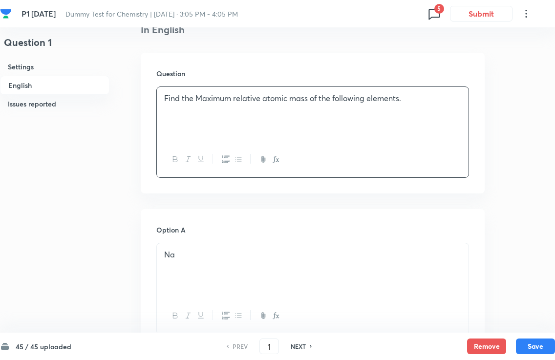
click at [479, 84] on div "Question Find the Maximum relative atomic mass of the following elements." at bounding box center [313, 123] width 344 height 141
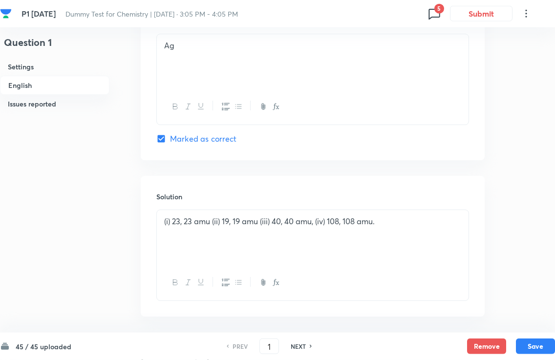
scroll to position [934, 0]
click at [301, 342] on h6 "NEXT" at bounding box center [298, 346] width 15 height 9
type input "2"
checkbox input "false"
checkbox input "true"
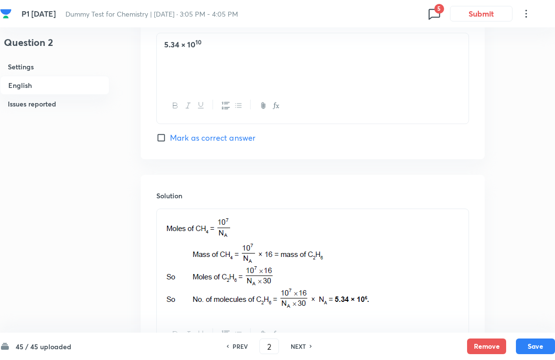
click at [228, 342] on icon at bounding box center [227, 346] width 3 height 5
type input "1"
checkbox input "false"
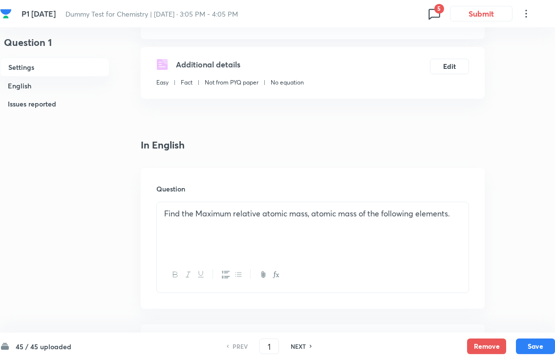
scroll to position [161, 0]
click at [243, 213] on p "Find the Maximum relative atomic mass, atomic mass of the following elements." at bounding box center [312, 214] width 297 height 11
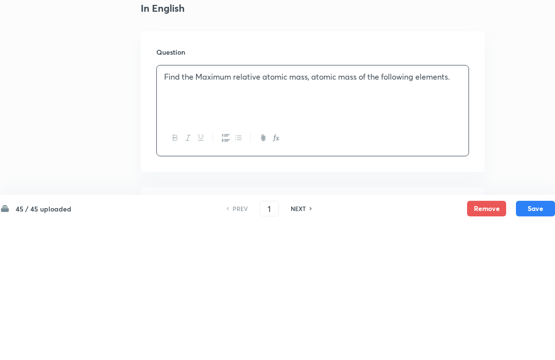
click at [239, 203] on div "Find the Maximum relative atomic mass, atomic mass of the following elements." at bounding box center [313, 230] width 312 height 55
click at [238, 209] on p "Find the Maximum relative atomic mass, atomic mass of the following elements." at bounding box center [312, 214] width 297 height 11
click at [236, 209] on p "Find the Maximum relative atomic mass, atomic mass of the following elements." at bounding box center [312, 214] width 297 height 11
click at [234, 209] on p "Find the Maximum relative atomic mass, atomic mass of the following elements." at bounding box center [312, 214] width 297 height 11
click at [240, 209] on p "Find the Maximum relative atomic mass, atomic mass of the following elements." at bounding box center [312, 214] width 297 height 11
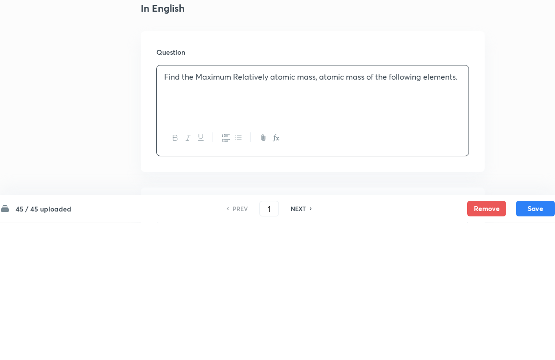
click at [274, 203] on div "Find the Maximum Relatively atomic mass, atomic mass of the following elements." at bounding box center [313, 230] width 312 height 55
click at [286, 209] on p "Find the Maximum Relatively atomic mass, atomic mass of the following elements." at bounding box center [312, 214] width 297 height 11
click at [310, 209] on p "Find the Maximum Relatively Atomic mass, atomic mass of the following elements." at bounding box center [312, 214] width 297 height 11
click at [327, 209] on p "Find the Maximum Relatively Atomic Mass, atomic mass of the following elements." at bounding box center [312, 214] width 297 height 11
click at [324, 203] on div "Find the Maximum Relatively Atomic Mass, atomic mass of the following elements." at bounding box center [313, 230] width 312 height 55
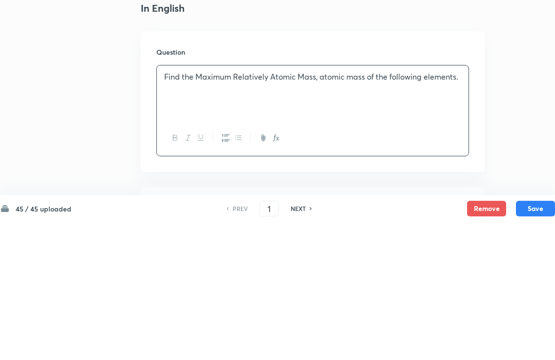
click at [321, 203] on div "Find the Maximum Relatively Atomic Mass, atomic mass of the following elements." at bounding box center [313, 230] width 312 height 55
click at [322, 209] on p "Find the Maximum Relatively Atomic Mass, atomic mass of the following elements." at bounding box center [312, 214] width 297 height 11
click at [373, 209] on p "Find the Maximum Relatively Atomic Mass and Atomic mass of the following elemen…" at bounding box center [312, 220] width 297 height 22
click at [432, 203] on div "Find the Maximum Relatively Atomic Mass and Atomic Mass of the following elemen…" at bounding box center [313, 230] width 312 height 55
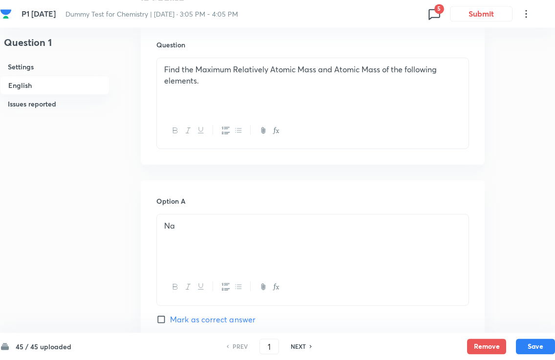
scroll to position [306, 0]
click at [196, 67] on p "Find the Maximum Relatively Atomic Mass and Atomic Mass of the following elemen…" at bounding box center [312, 75] width 297 height 22
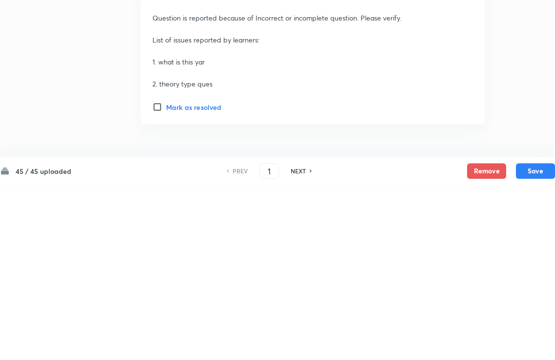
scroll to position [1163, 0]
click at [527, 338] on button "Save" at bounding box center [535, 346] width 39 height 16
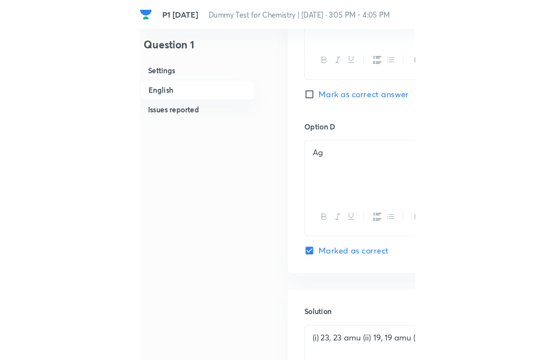
scroll to position [1096, 0]
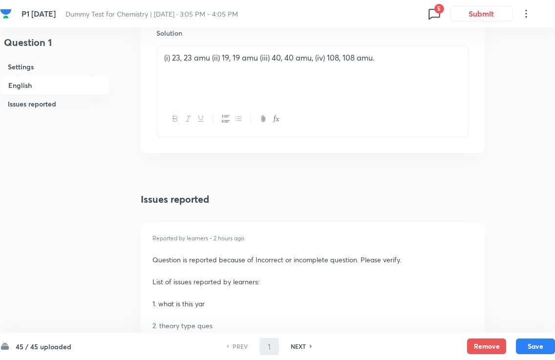
click at [527, 342] on button "Save" at bounding box center [535, 346] width 39 height 16
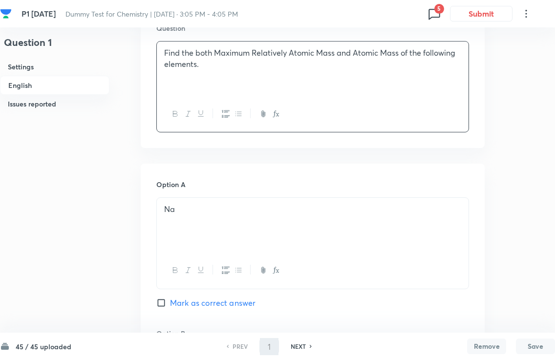
scroll to position [321, 0]
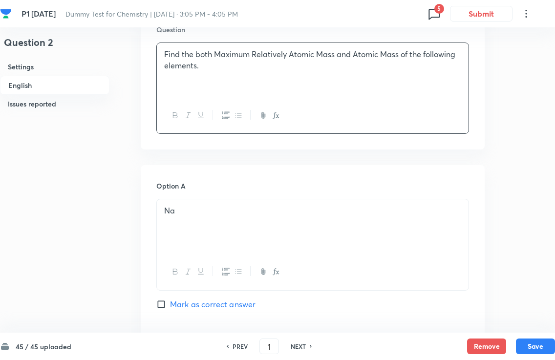
checkbox input "false"
type input "2"
checkbox input "true"
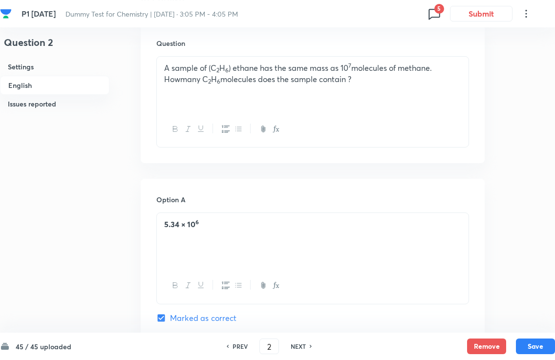
scroll to position [307, 0]
click at [178, 75] on p "A sample of (C 2 H 6 ) ethane has the same mass as 10 7 molecules of methane. H…" at bounding box center [312, 74] width 297 height 22
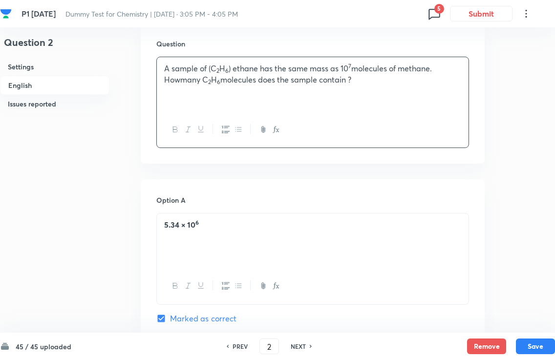
click at [182, 79] on p "A sample of (C 2 H 6 ) ethane has the same mass as 10 7 molecules of methane. H…" at bounding box center [312, 74] width 297 height 22
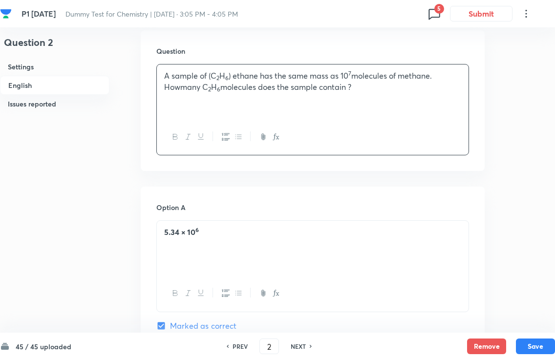
scroll to position [299, 0]
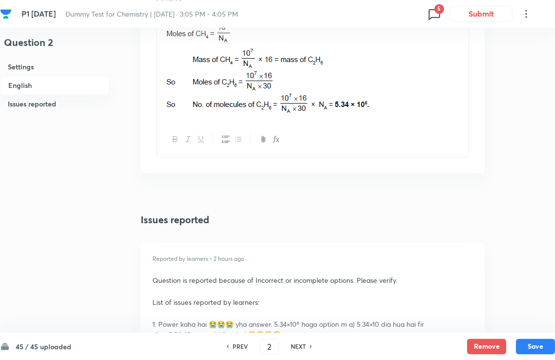
scroll to position [1128, 0]
click at [527, 342] on button "Save" at bounding box center [535, 346] width 39 height 16
type input "3"
checkbox input "true"
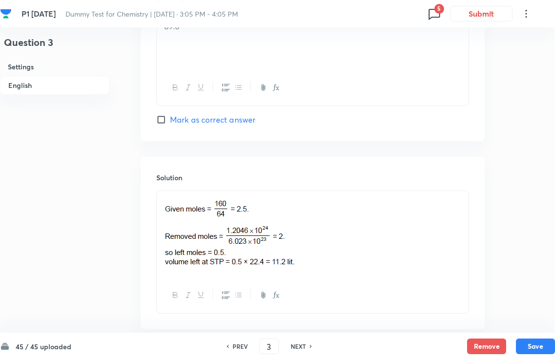
scroll to position [971, 0]
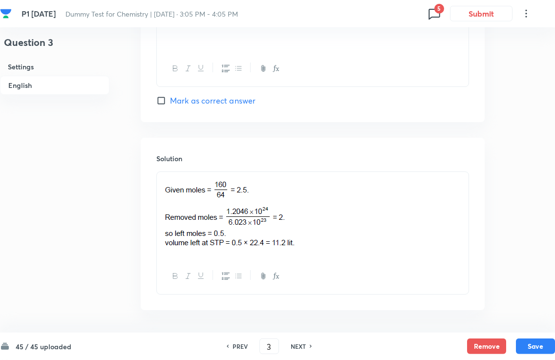
click at [433, 9] on icon at bounding box center [433, 14] width 11 height 11
click at [404, 112] on h6 "Question 4" at bounding box center [375, 113] width 117 height 10
type input "4"
checkbox input "true"
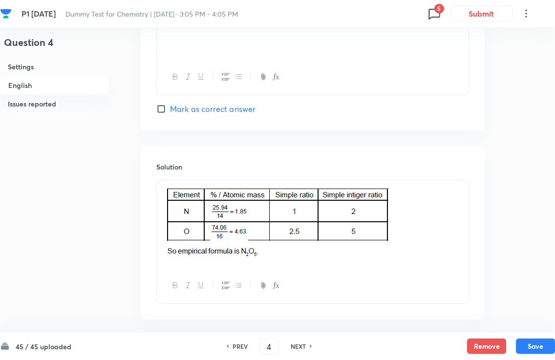
scroll to position [929, 0]
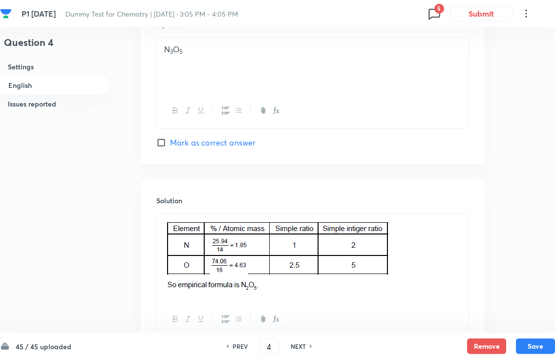
click at [433, 6] on icon at bounding box center [434, 14] width 16 height 16
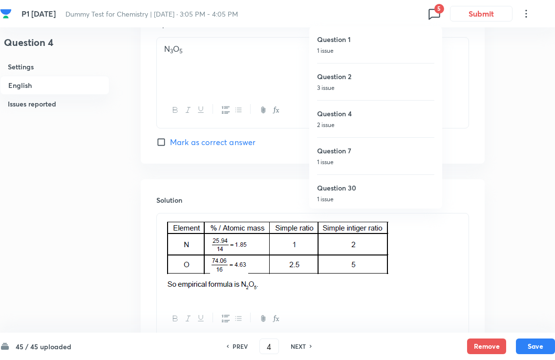
click at [420, 152] on h6 "Question 7" at bounding box center [375, 151] width 117 height 10
type input "7"
checkbox input "true"
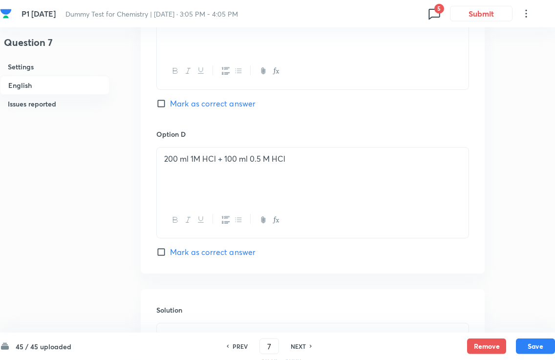
scroll to position [816, 0]
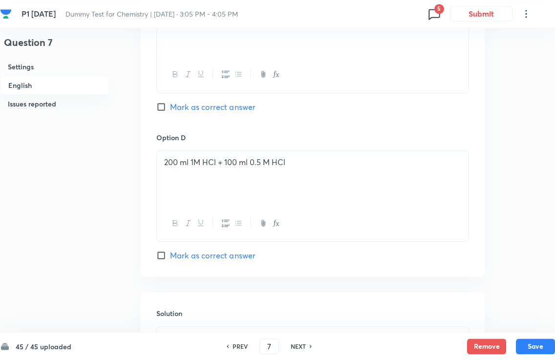
click at [441, 11] on span "5" at bounding box center [439, 9] width 10 height 10
click at [390, 185] on h6 "Question 30" at bounding box center [375, 185] width 117 height 10
type input "30"
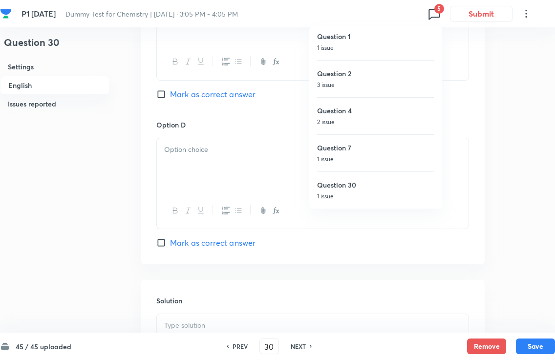
checkbox input "false"
checkbox input "true"
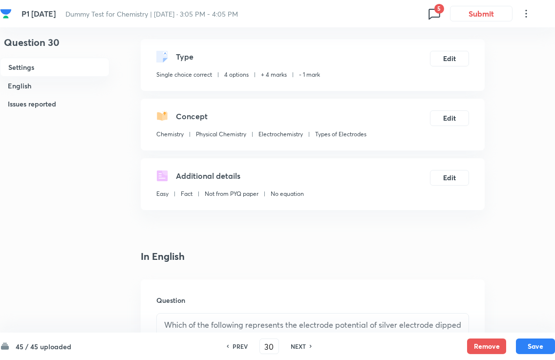
scroll to position [0, 0]
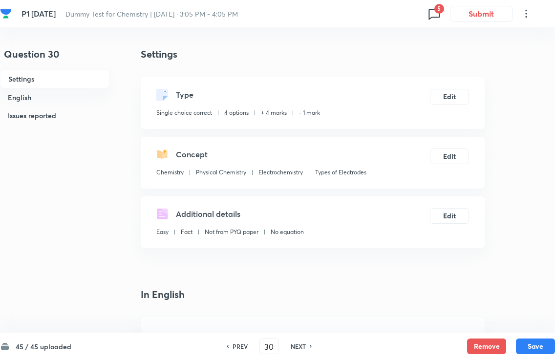
click at [527, 336] on div "45 / 45 uploaded PREV 30 ​ NEXT Remove Save" at bounding box center [277, 346] width 555 height 27
click at [527, 339] on button "Save" at bounding box center [535, 346] width 39 height 16
type input "31"
checkbox input "true"
checkbox input "false"
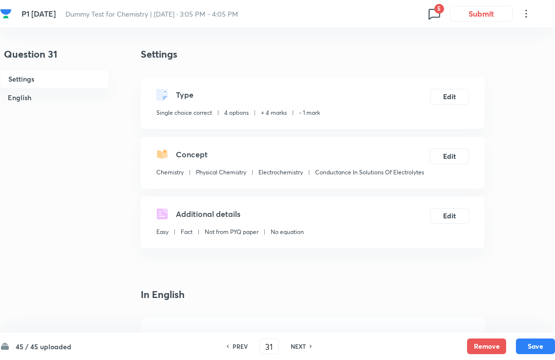
click at [442, 9] on span "5" at bounding box center [439, 9] width 10 height 10
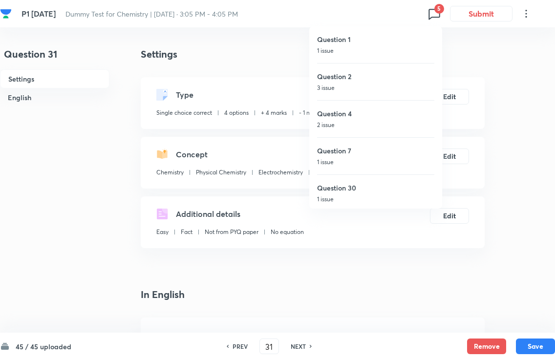
click at [501, 59] on div at bounding box center [277, 180] width 555 height 360
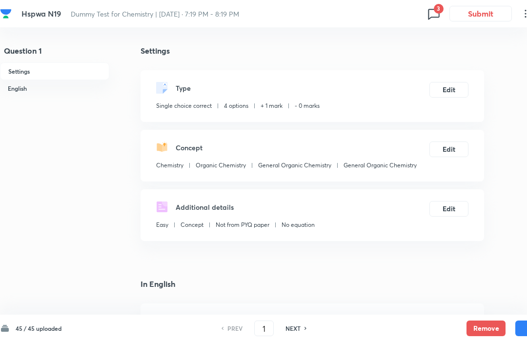
checkbox input "true"
click at [440, 11] on span "3" at bounding box center [439, 9] width 10 height 10
click at [407, 40] on h6 "Question 18" at bounding box center [375, 38] width 117 height 9
type input "18"
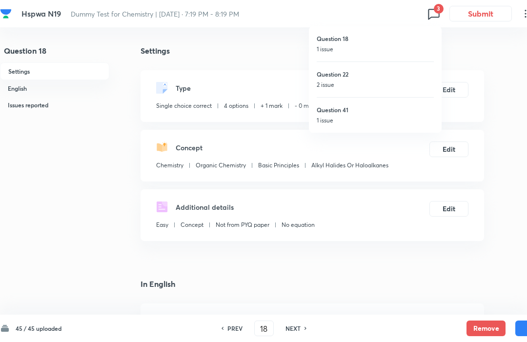
checkbox input "false"
checkbox input "true"
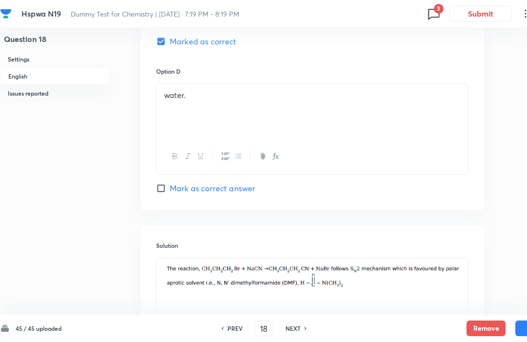
scroll to position [839, 0]
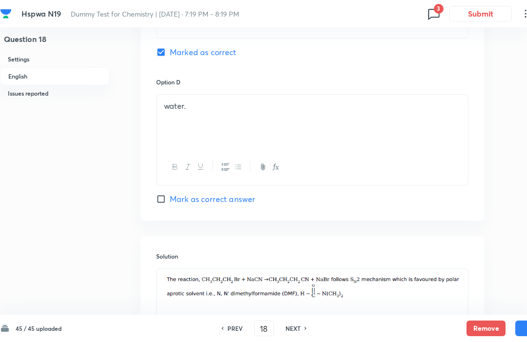
click at [437, 6] on span "3" at bounding box center [439, 9] width 10 height 10
click at [414, 76] on h6 "Question 22" at bounding box center [375, 74] width 117 height 9
type input "22"
checkbox input "false"
checkbox input "true"
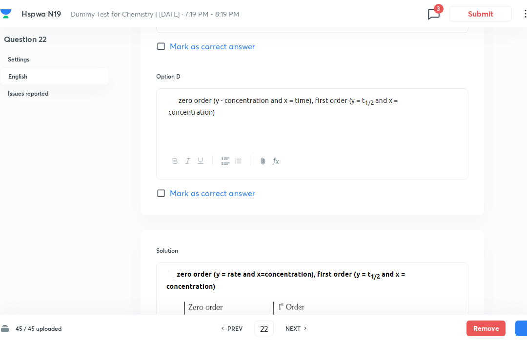
scroll to position [879, 0]
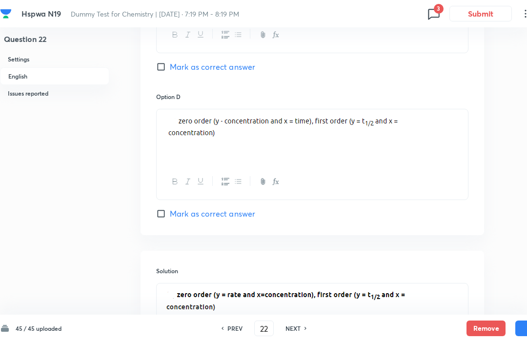
click at [442, 11] on span "3" at bounding box center [439, 9] width 10 height 10
click at [420, 105] on div "Question 41 1 issue" at bounding box center [375, 115] width 117 height 36
type input "41"
checkbox input "false"
checkbox input "true"
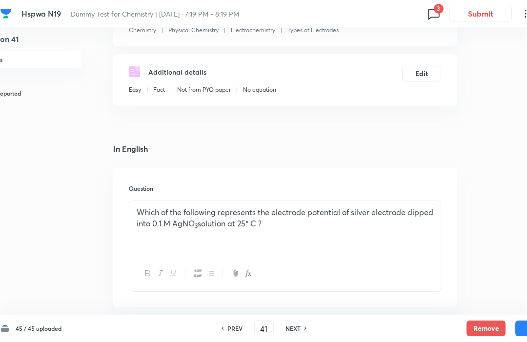
scroll to position [135, 27]
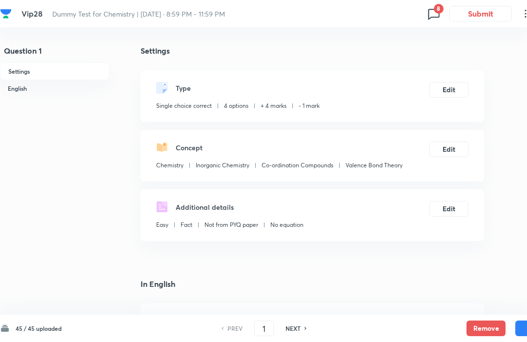
click at [439, 11] on span "8" at bounding box center [439, 9] width 10 height 10
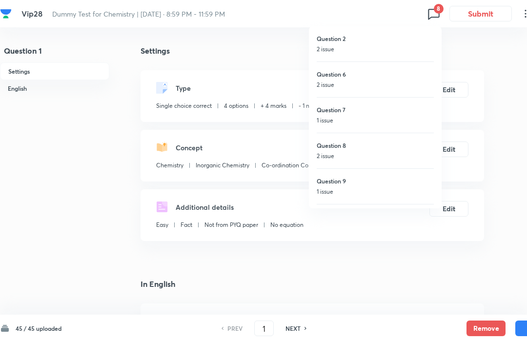
click at [390, 42] on h6 "Question 2" at bounding box center [375, 38] width 117 height 9
checkbox input "false"
type input "2"
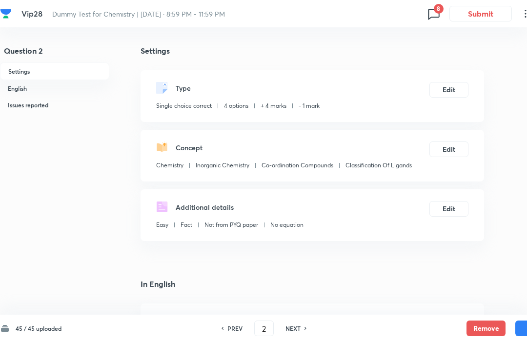
click at [441, 9] on span "8" at bounding box center [439, 9] width 10 height 10
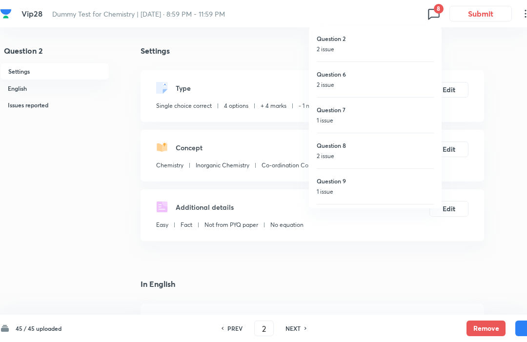
click at [415, 72] on h6 "Question 6" at bounding box center [375, 74] width 117 height 9
checkbox input "false"
type input "6"
checkbox input "true"
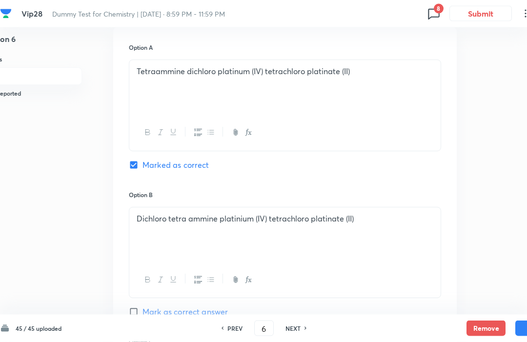
scroll to position [443, 27]
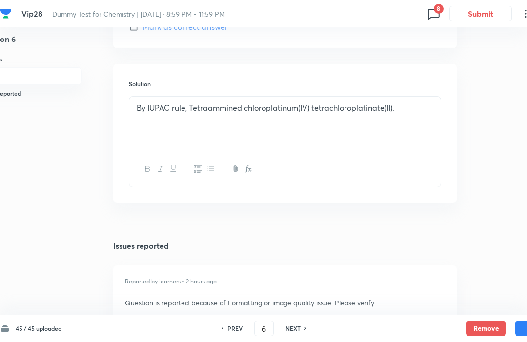
scroll to position [1016, 27]
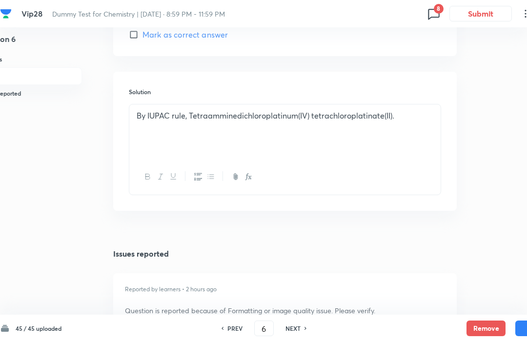
click at [418, 120] on p "By IUPAC rule, Tetraamminedichloroplatinum(IV) tetrachloroplatinate(II)." at bounding box center [285, 115] width 297 height 11
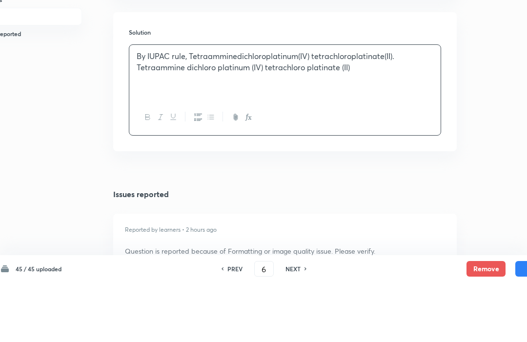
click at [405, 110] on p "By IUPAC rule, Tetraamminedichloroplatinum(IV) tetrachloroplatinate(II)." at bounding box center [285, 115] width 297 height 11
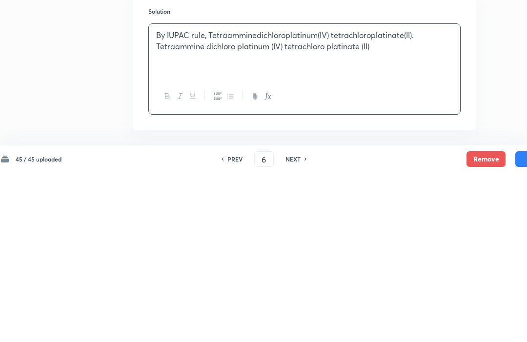
scroll to position [927, 8]
click at [156, 210] on p "Tetraammine dichloro platinum (IV) tetrachloro platinate (II)" at bounding box center [304, 215] width 297 height 11
click at [155, 193] on div "By IUPAC rule, Tetraamminedichloroplatinum(IV) tetrachloroplatinate(II). Tetraa…" at bounding box center [304, 220] width 312 height 55
click at [215, 193] on div "By IUPAC rule, Tetraamminedichloroplatinum(IV) tetrachloroplatinate(II). Tetraa…" at bounding box center [304, 220] width 312 height 55
click at [157, 210] on p "Tetraammine dichloro platinum (IV) tetrachloro platinate (II)" at bounding box center [304, 215] width 297 height 11
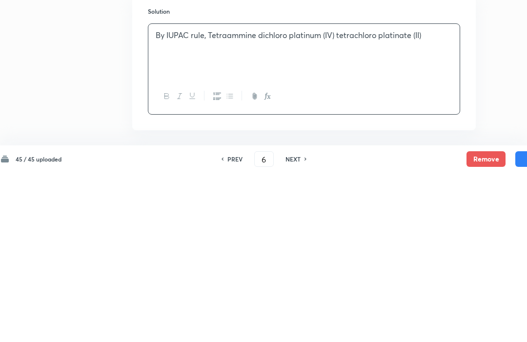
click at [434, 193] on div "By IUPAC rule, Tetraammine dichloro platinum (IV) tetrachloro platinate (II)" at bounding box center [304, 220] width 312 height 55
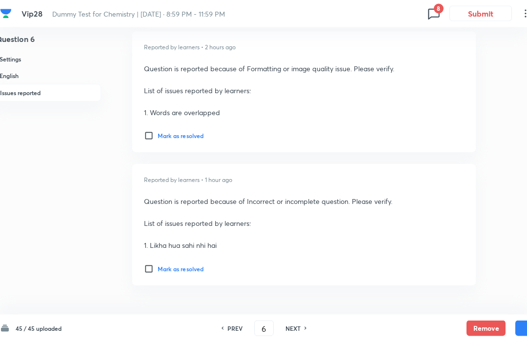
click at [522, 336] on button "Save" at bounding box center [535, 329] width 39 height 16
checkbox input "false"
type input "7"
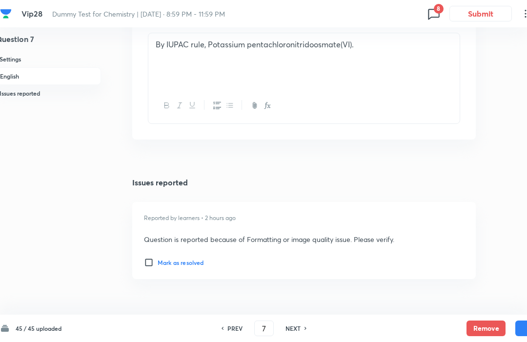
click at [433, 9] on icon at bounding box center [433, 14] width 11 height 11
click at [396, 111] on h6 "Question 7" at bounding box center [375, 109] width 117 height 9
click at [434, 10] on icon at bounding box center [434, 14] width 16 height 16
click at [400, 138] on div "Question 8 2 issue" at bounding box center [375, 151] width 117 height 36
checkbox input "false"
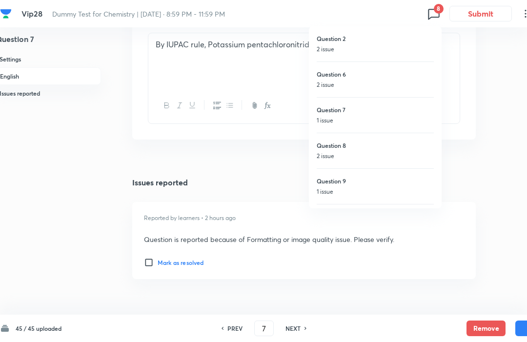
type input "8"
checkbox input "true"
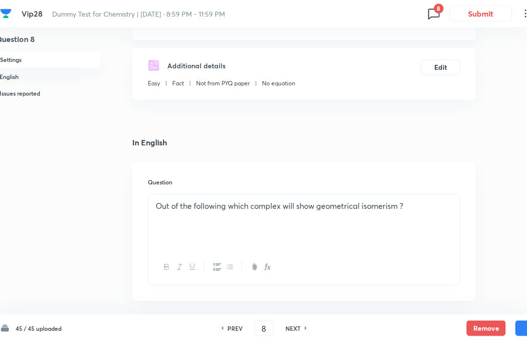
scroll to position [130, 8]
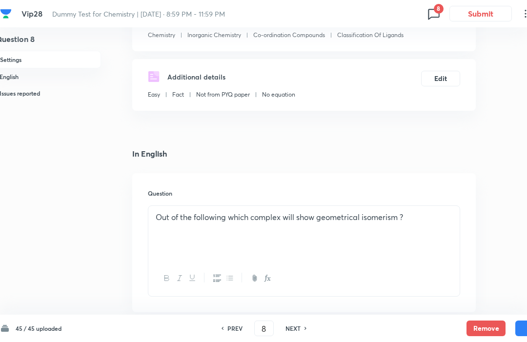
click at [432, 6] on icon at bounding box center [434, 14] width 16 height 16
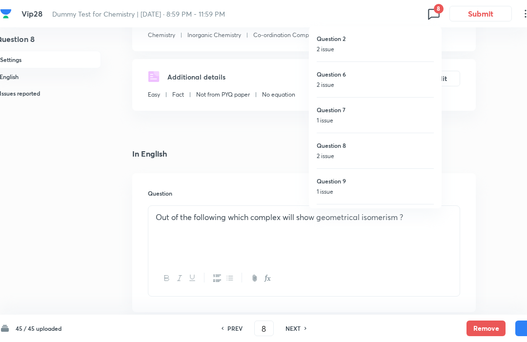
click at [406, 181] on h6 "Question 9" at bounding box center [375, 181] width 117 height 9
type input "9"
checkbox input "false"
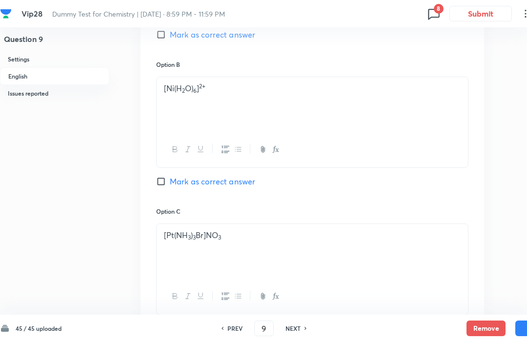
scroll to position [555, 0]
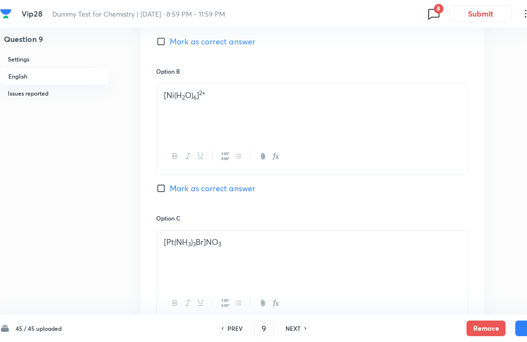
click at [433, 11] on icon at bounding box center [434, 14] width 16 height 16
click at [406, 115] on h6 "Question 11" at bounding box center [375, 114] width 117 height 9
checkbox input "false"
type input "11"
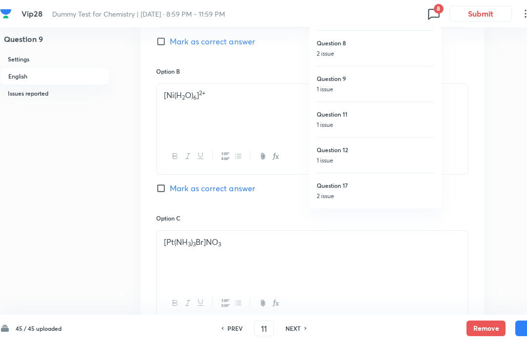
checkbox input "true"
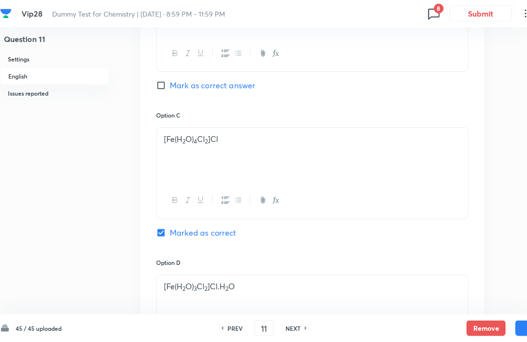
scroll to position [646, 0]
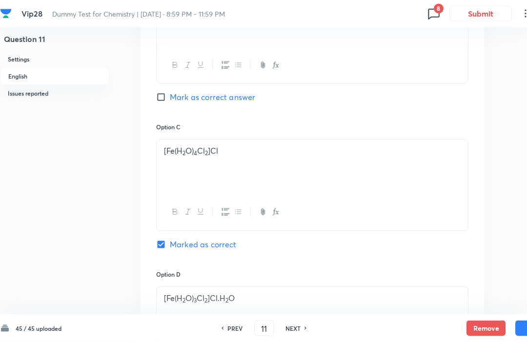
click at [439, 17] on icon at bounding box center [433, 14] width 11 height 11
click at [392, 150] on h6 "Question 12" at bounding box center [375, 150] width 117 height 9
type input "12"
checkbox input "false"
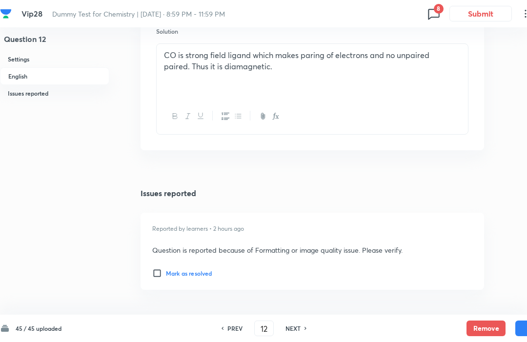
scroll to position [1074, 0]
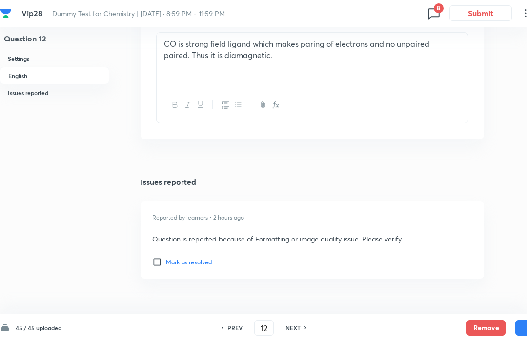
click at [441, 12] on span "8" at bounding box center [439, 9] width 10 height 10
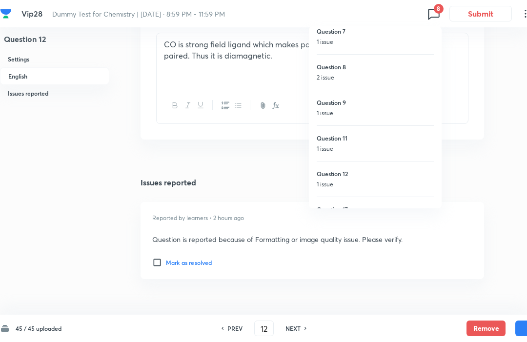
scroll to position [103, 0]
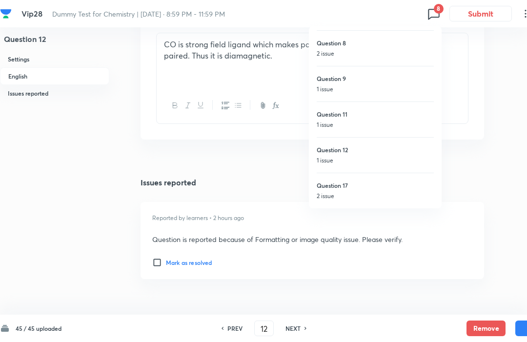
click at [407, 188] on h6 "Question 17" at bounding box center [375, 185] width 117 height 9
checkbox input "false"
type input "17"
checkbox input "true"
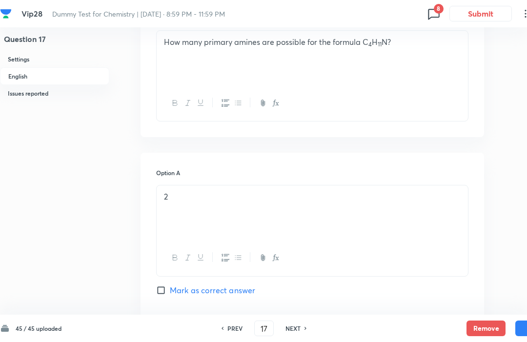
scroll to position [285, 0]
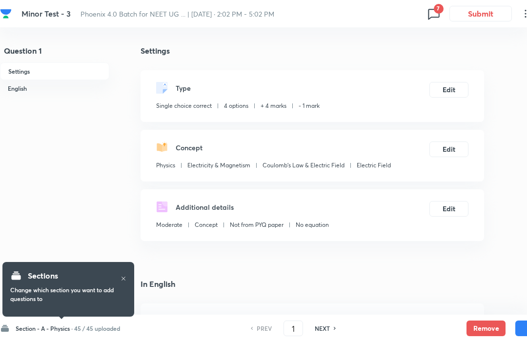
click at [438, 14] on icon at bounding box center [434, 14] width 16 height 16
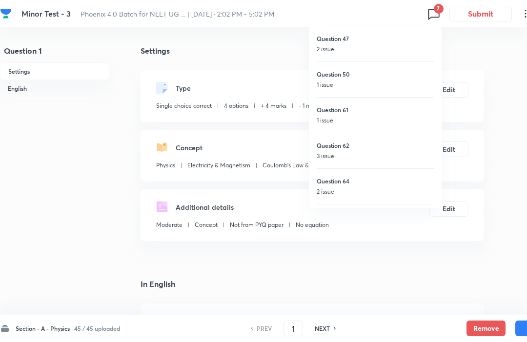
click at [386, 107] on h6 "Question 61" at bounding box center [375, 109] width 117 height 9
checkbox input "false"
type input "61"
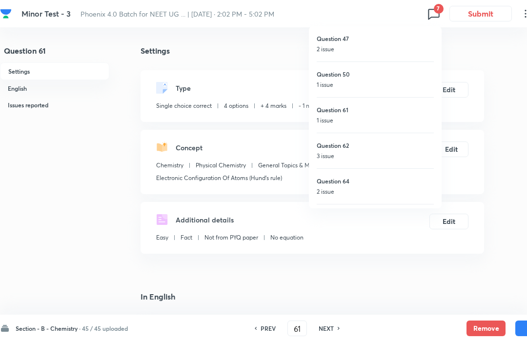
checkbox input "true"
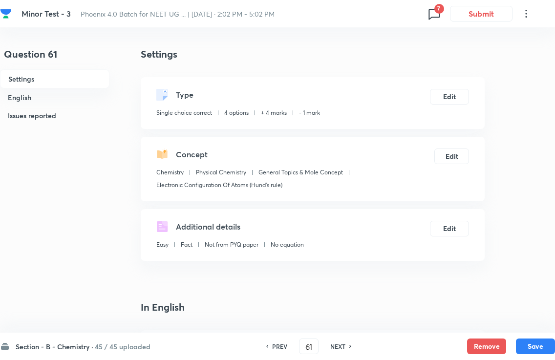
click at [435, 5] on span "7" at bounding box center [439, 9] width 10 height 10
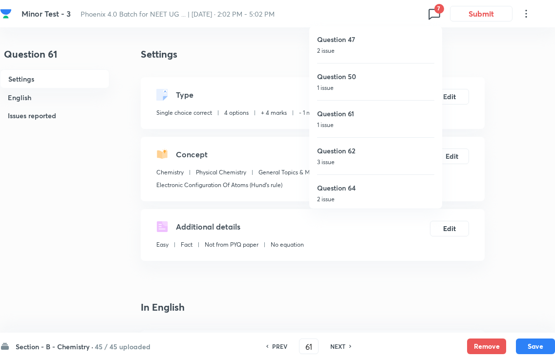
click at [390, 71] on div "Question 50 1 issue" at bounding box center [375, 81] width 117 height 37
type input "50"
checkbox input "false"
checkbox input "true"
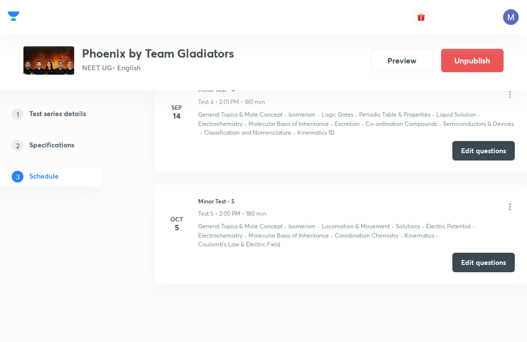
click at [490, 257] on button "Edit questions" at bounding box center [484, 263] width 63 height 20
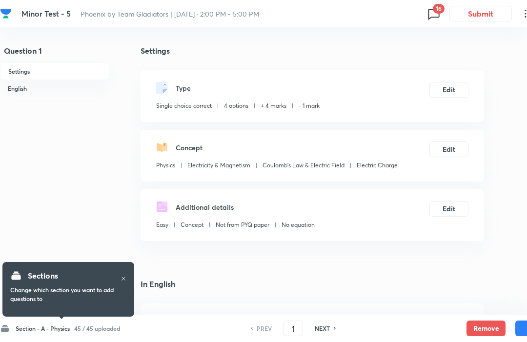
checkbox input "true"
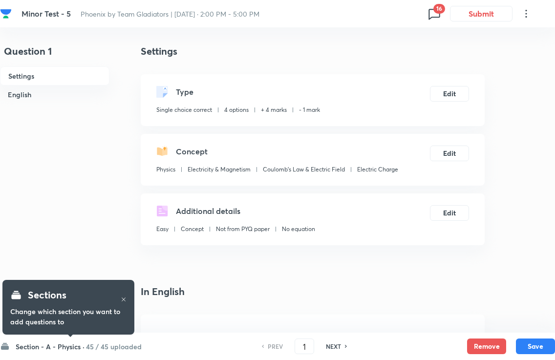
click at [461, 11] on button "Submit" at bounding box center [481, 14] width 63 height 16
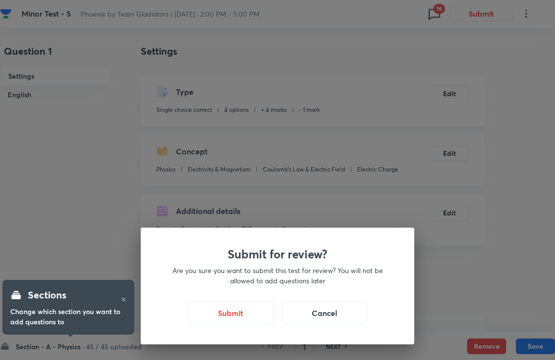
click at [502, 143] on div "Submit for review? Are you sure you want to submit this test for review? You wi…" at bounding box center [277, 180] width 555 height 360
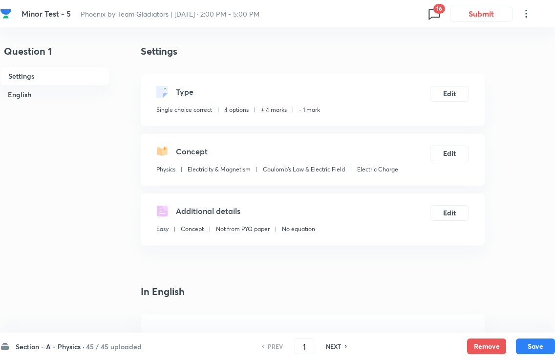
click at [437, 8] on span "16" at bounding box center [439, 9] width 12 height 10
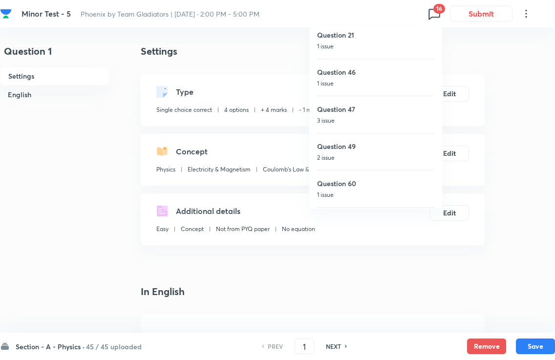
scroll to position [42, 0]
click at [399, 74] on h6 "Question 46" at bounding box center [375, 71] width 117 height 10
type input "46"
checkbox input "false"
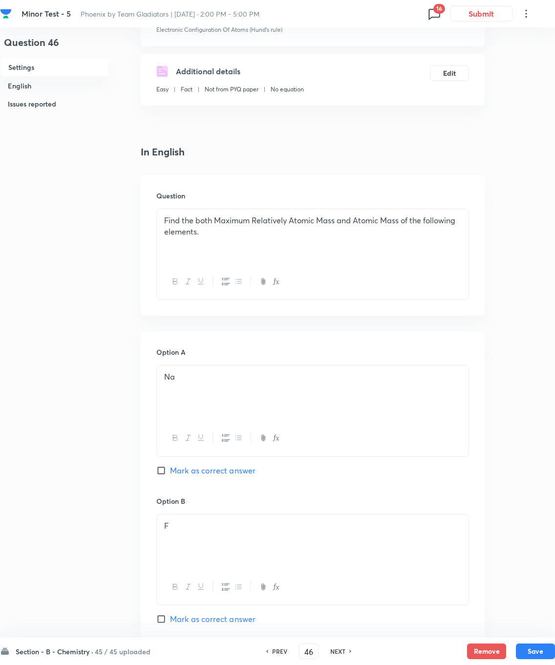
scroll to position [236, 0]
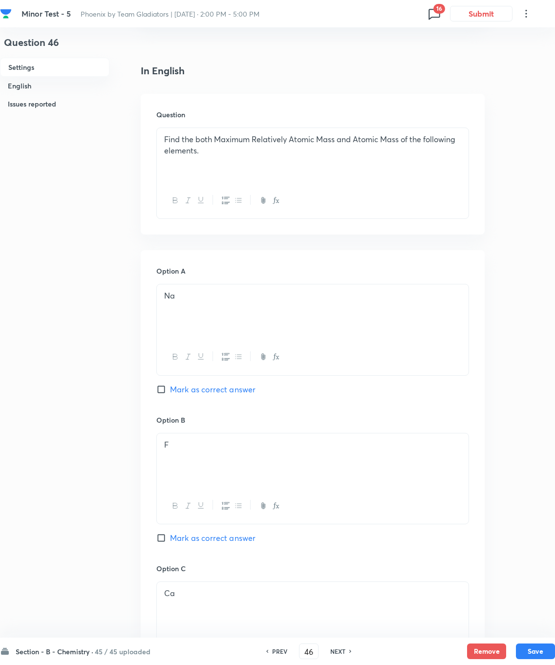
click at [435, 328] on div "Na" at bounding box center [313, 311] width 312 height 55
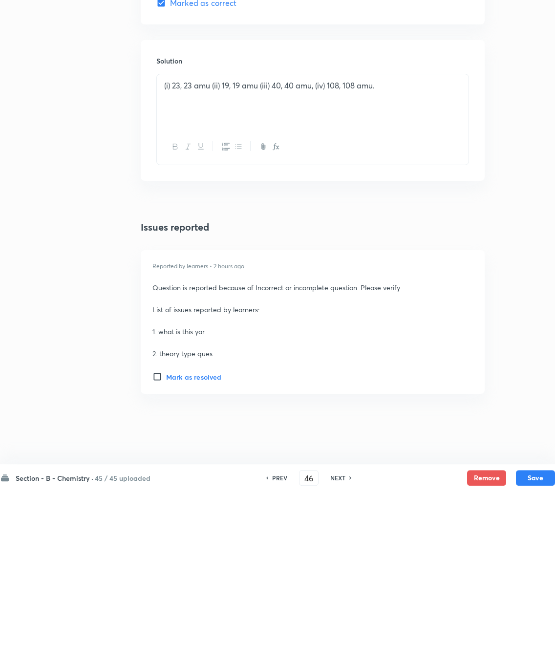
scroll to position [905, 0]
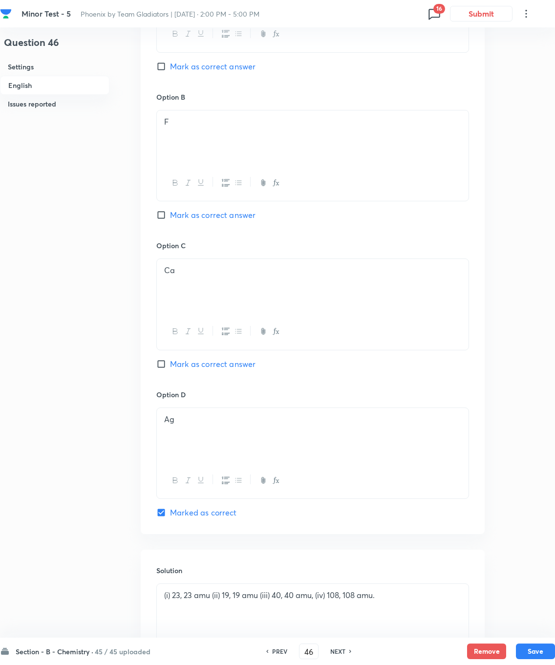
scroll to position [552, 0]
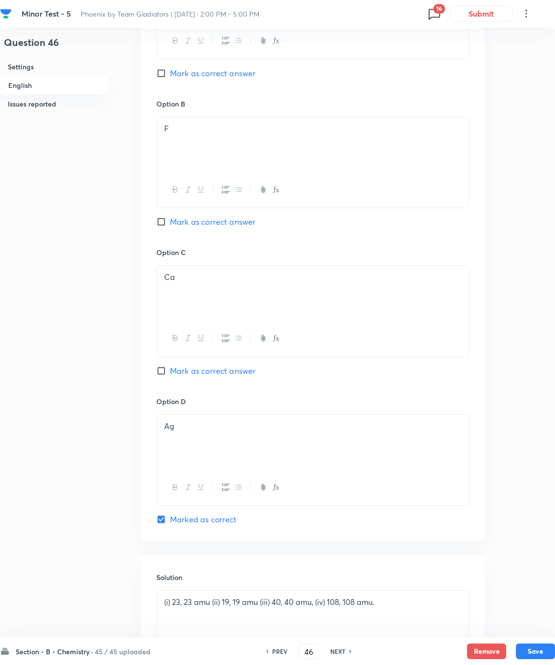
click at [436, 4] on span "16" at bounding box center [439, 9] width 12 height 10
click at [407, 157] on div "Question 47 3 issue" at bounding box center [375, 155] width 117 height 37
checkbox input "false"
type input "47"
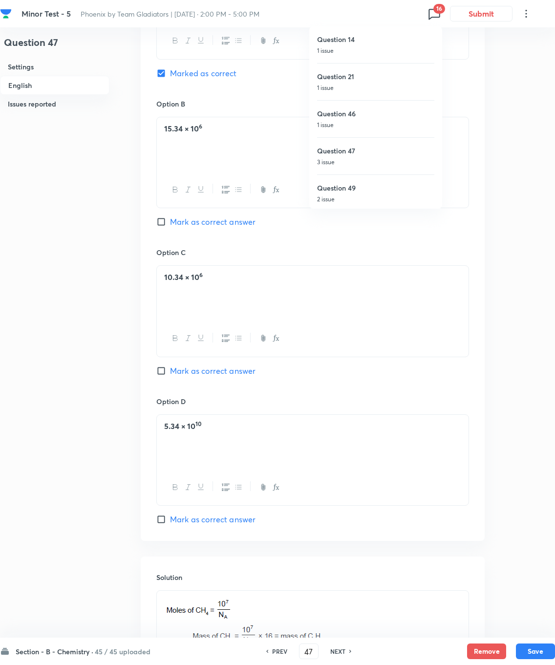
checkbox input "true"
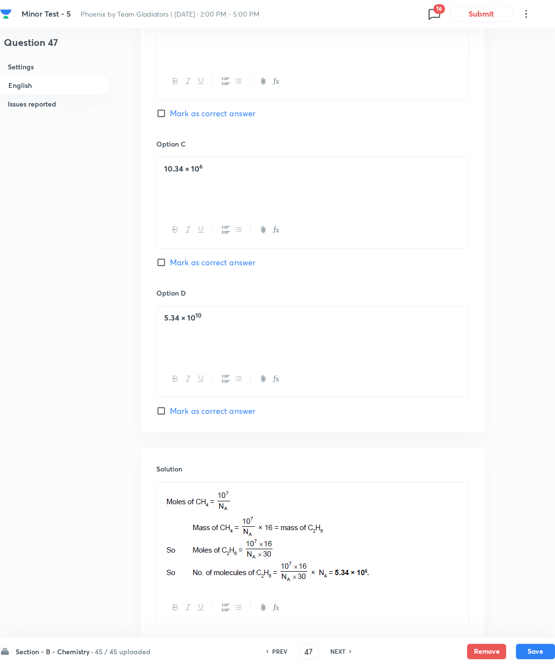
scroll to position [690, 0]
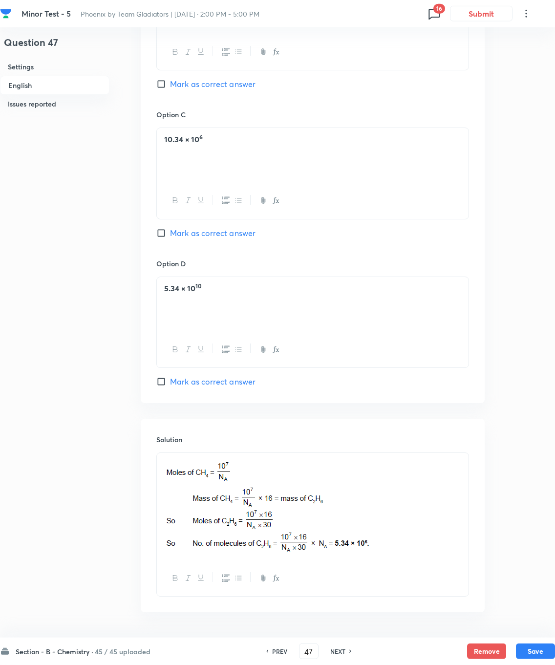
click at [478, 342] on div "Solution" at bounding box center [313, 515] width 344 height 193
click at [176, 342] on div at bounding box center [313, 506] width 312 height 107
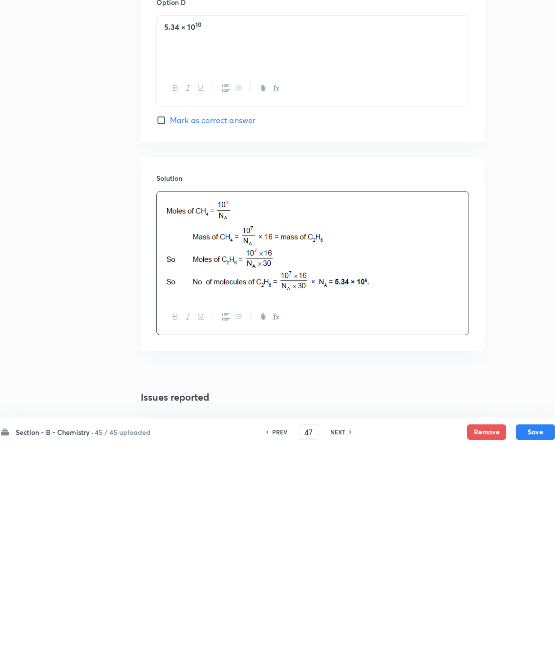
click at [527, 342] on div "Question 47 Settings English Issues reported Settings Type Single choice correc…" at bounding box center [277, 190] width 555 height 1751
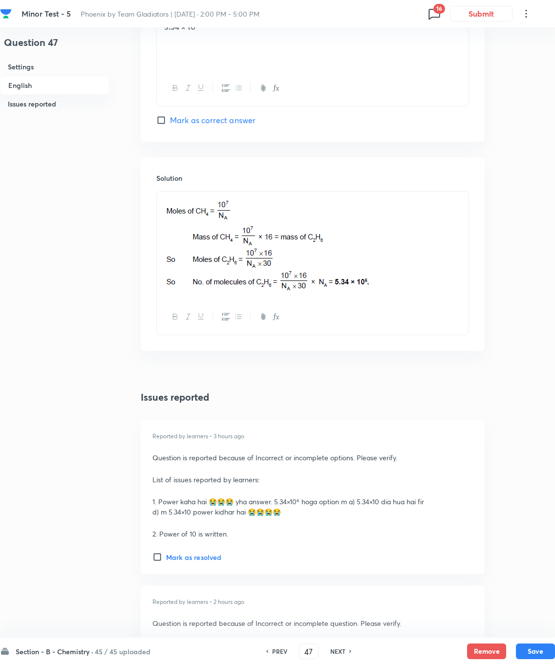
click at [431, 10] on icon at bounding box center [434, 14] width 16 height 16
click at [398, 180] on div "Question 49 2 issue" at bounding box center [375, 192] width 117 height 37
type input "49"
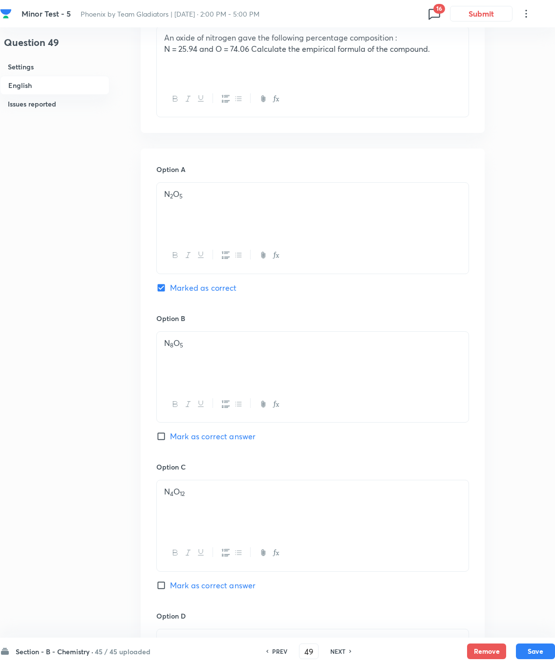
scroll to position [340, 0]
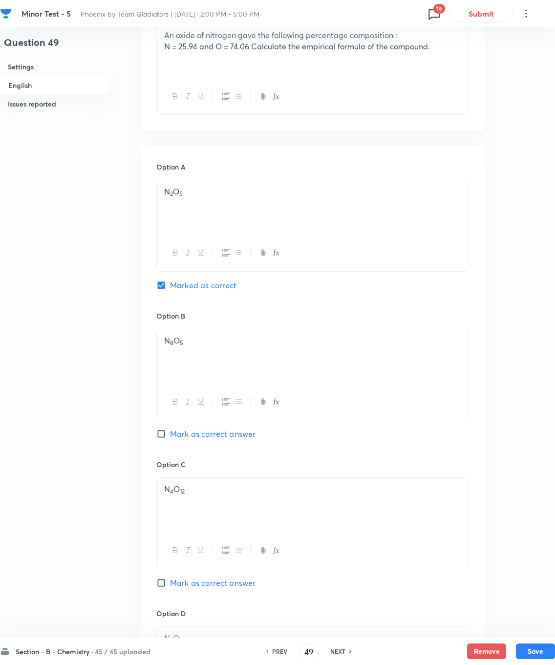
click at [441, 9] on span "16" at bounding box center [439, 9] width 12 height 10
click at [435, 8] on div at bounding box center [277, 332] width 555 height 665
click at [439, 9] on span "16" at bounding box center [439, 9] width 12 height 10
click at [400, 102] on h6 "Question 60" at bounding box center [375, 105] width 117 height 10
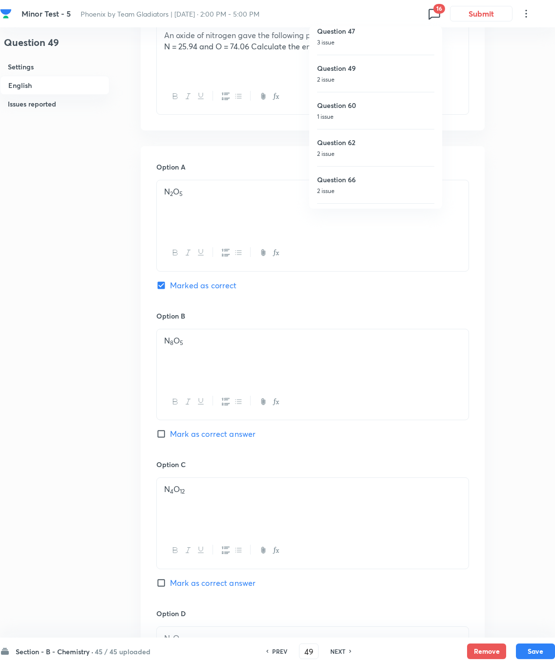
checkbox input "false"
type input "60"
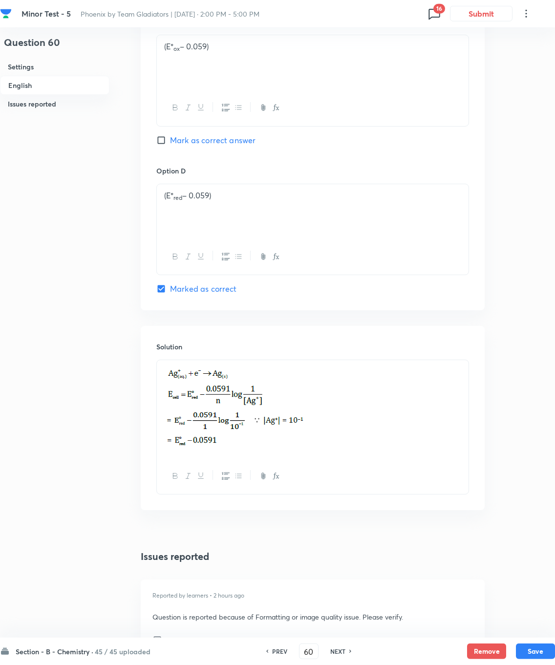
scroll to position [770, 0]
click at [437, 5] on span "16" at bounding box center [439, 9] width 12 height 10
click at [393, 159] on h6 "Question 62" at bounding box center [375, 154] width 117 height 10
checkbox input "false"
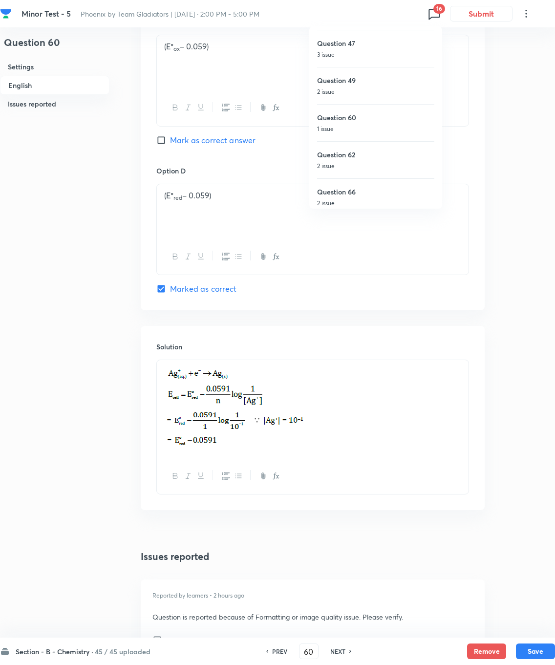
type input "62"
checkbox input "true"
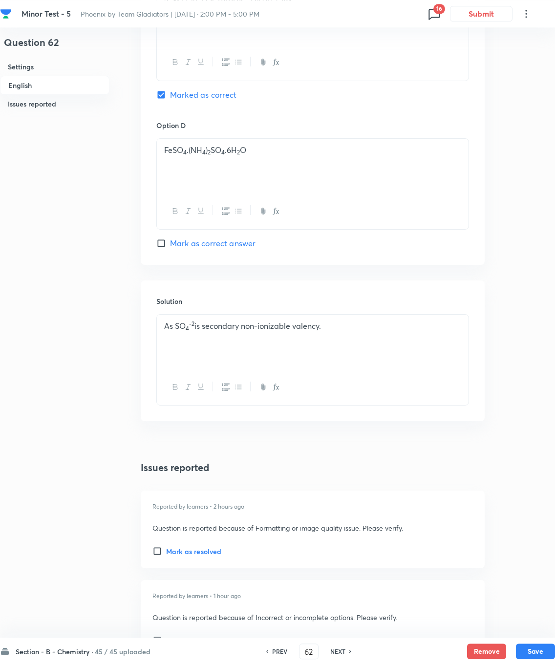
scroll to position [891, 0]
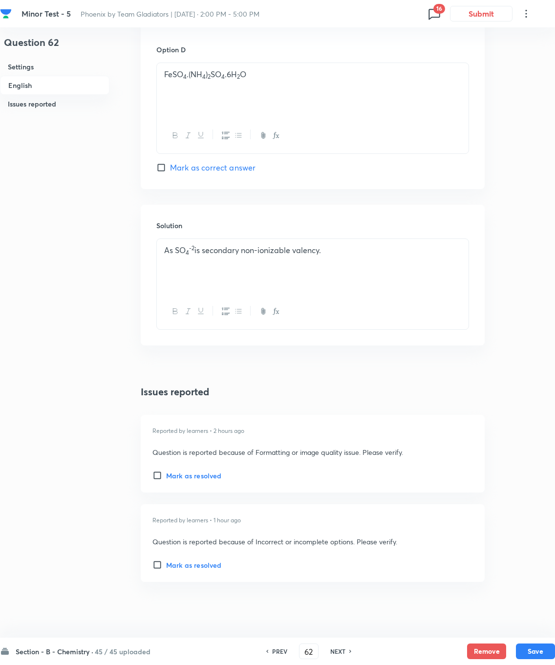
click at [440, 12] on span "16" at bounding box center [439, 9] width 12 height 10
click at [404, 107] on h6 "Question 66" at bounding box center [375, 104] width 117 height 10
type input "66"
checkbox input "false"
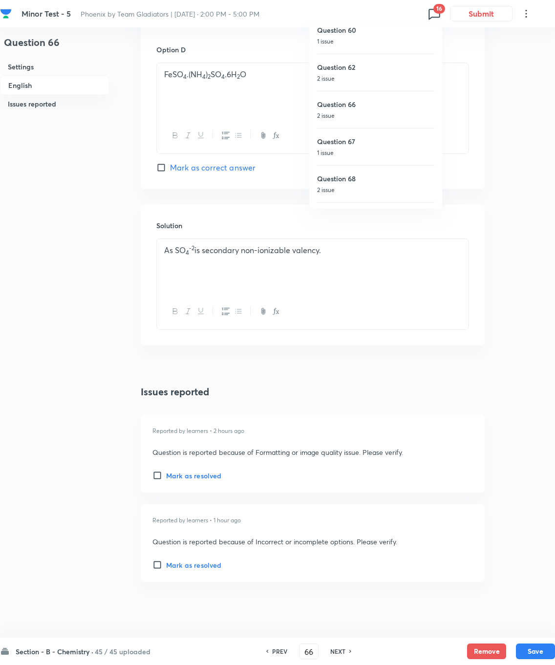
checkbox input "true"
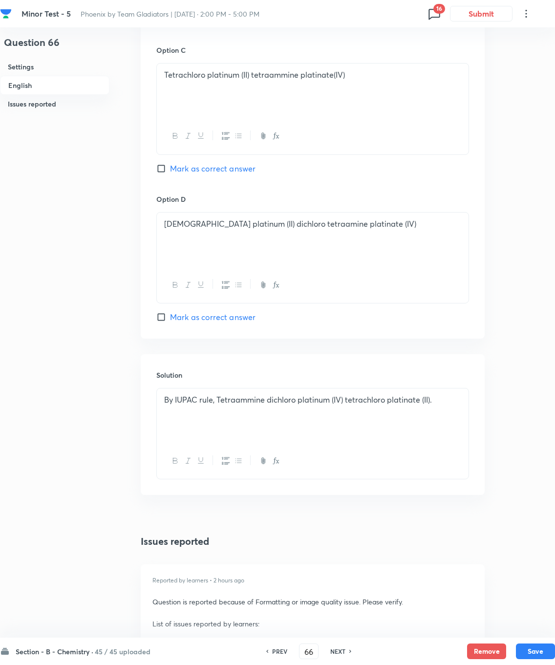
scroll to position [753, 0]
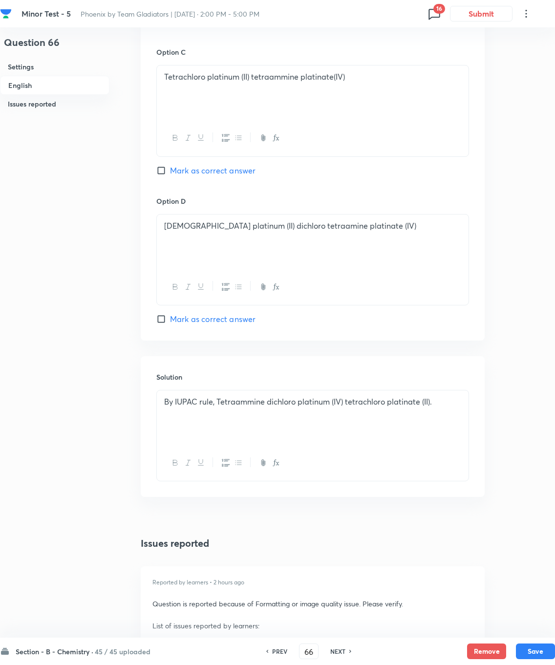
click at [441, 14] on icon at bounding box center [434, 14] width 16 height 16
click at [381, 140] on h6 "Question 67" at bounding box center [375, 138] width 117 height 10
type input "67"
checkbox input "false"
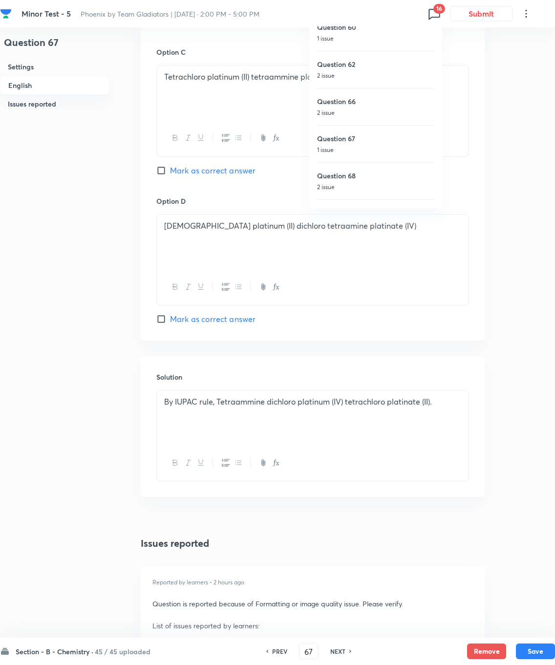
checkbox input "true"
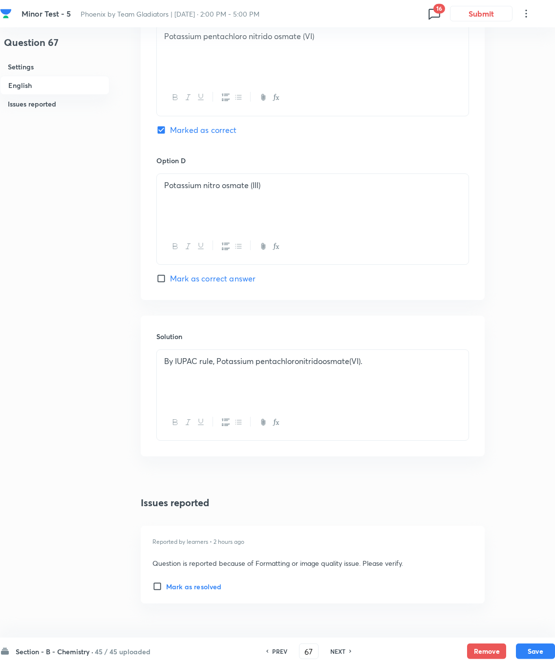
scroll to position [793, 0]
click at [445, 12] on span "16" at bounding box center [439, 9] width 12 height 10
click at [379, 164] on h6 "Question 68" at bounding box center [375, 167] width 117 height 10
type input "68"
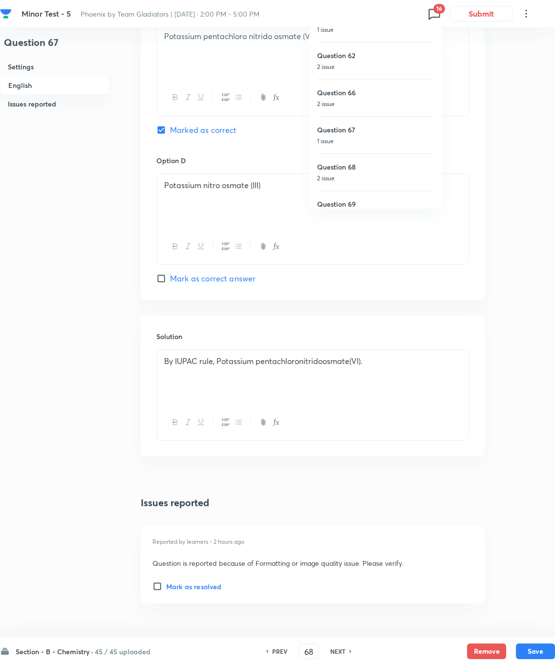
checkbox input "false"
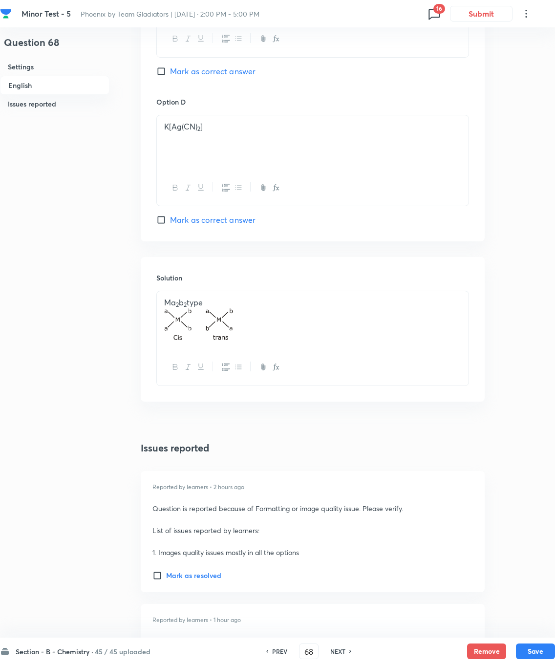
scroll to position [839, 0]
click at [442, 5] on span "16" at bounding box center [439, 9] width 12 height 10
click at [371, 62] on h6 "Question 69" at bounding box center [375, 58] width 117 height 10
checkbox input "false"
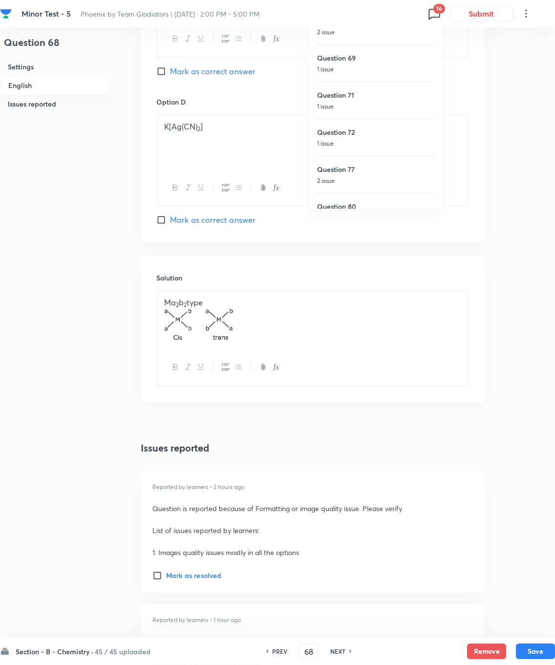
type input "69"
checkbox input "true"
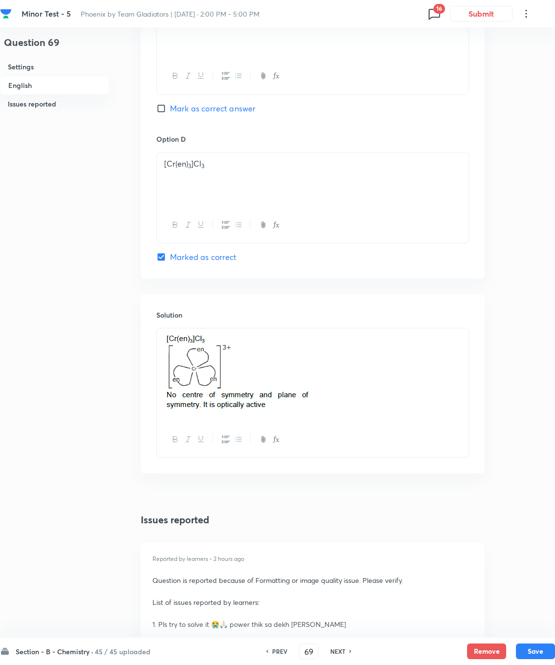
scroll to position [801, 0]
click at [432, 7] on icon at bounding box center [434, 14] width 16 height 16
click at [365, 141] on p "1 issue" at bounding box center [375, 144] width 117 height 9
type input "71"
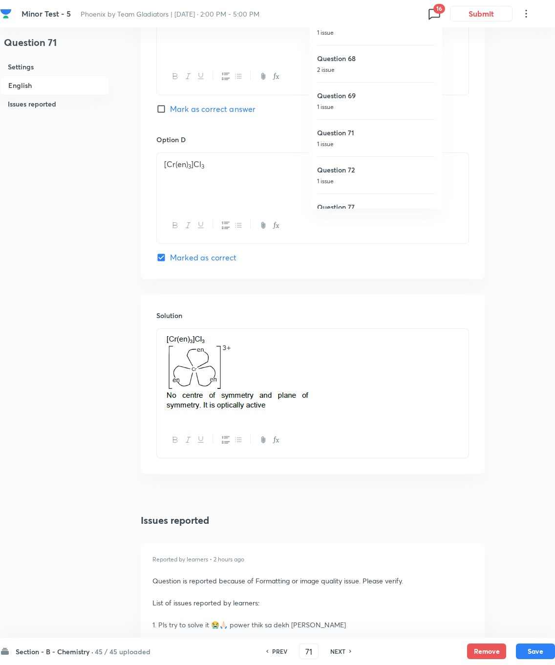
checkbox input "false"
checkbox input "true"
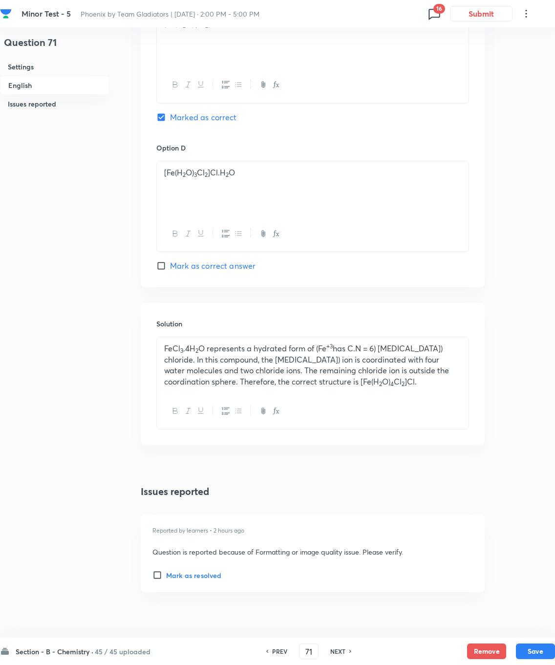
click at [432, 6] on icon at bounding box center [434, 14] width 16 height 16
click at [378, 145] on p "1 issue" at bounding box center [375, 148] width 117 height 9
type input "72"
checkbox input "true"
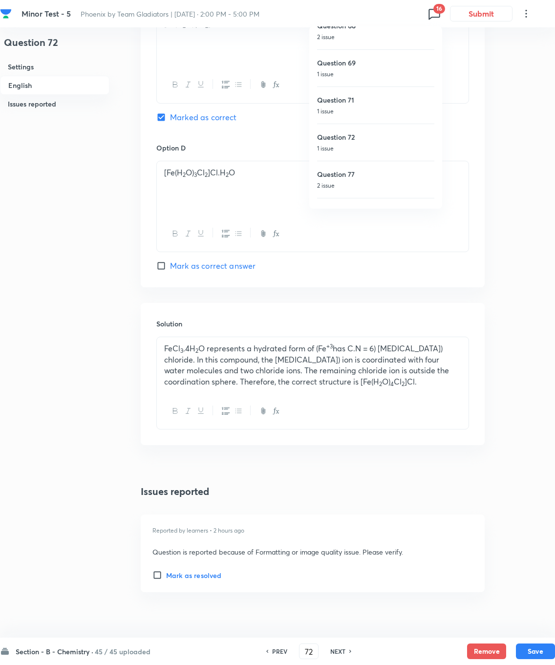
checkbox input "false"
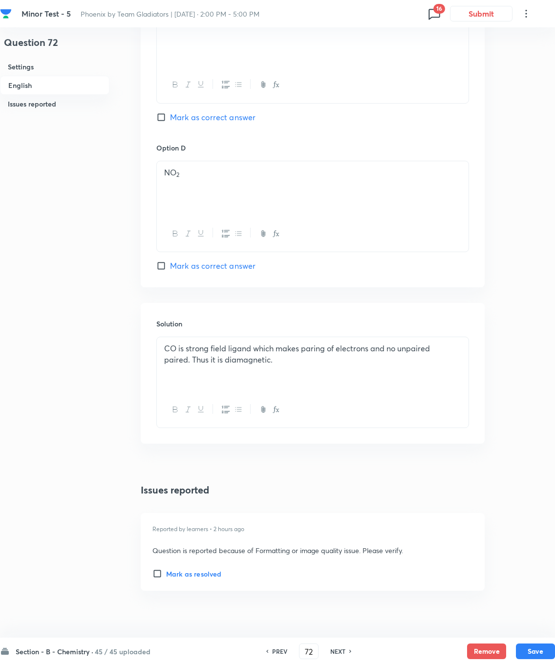
click at [431, 8] on icon at bounding box center [434, 14] width 16 height 16
click at [368, 129] on h6 "Question 72" at bounding box center [375, 127] width 117 height 10
click at [434, 6] on span "16" at bounding box center [439, 9] width 12 height 10
click at [433, 15] on div at bounding box center [277, 332] width 555 height 665
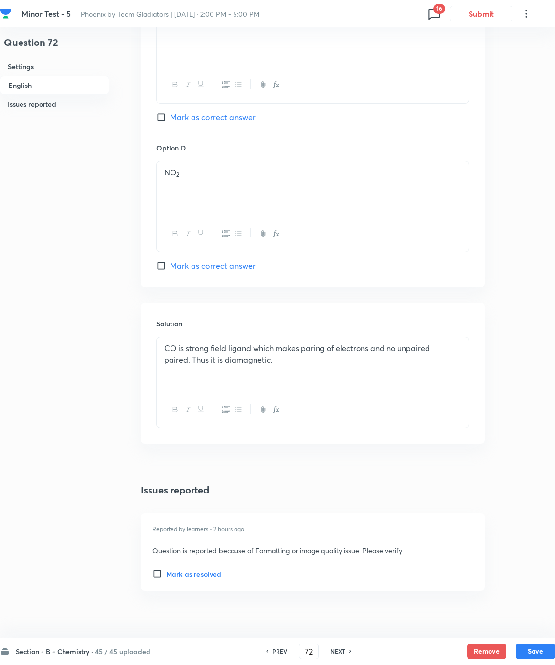
click at [438, 7] on span "16" at bounding box center [439, 9] width 12 height 10
click at [374, 132] on p "2 issue" at bounding box center [375, 133] width 117 height 9
type input "77"
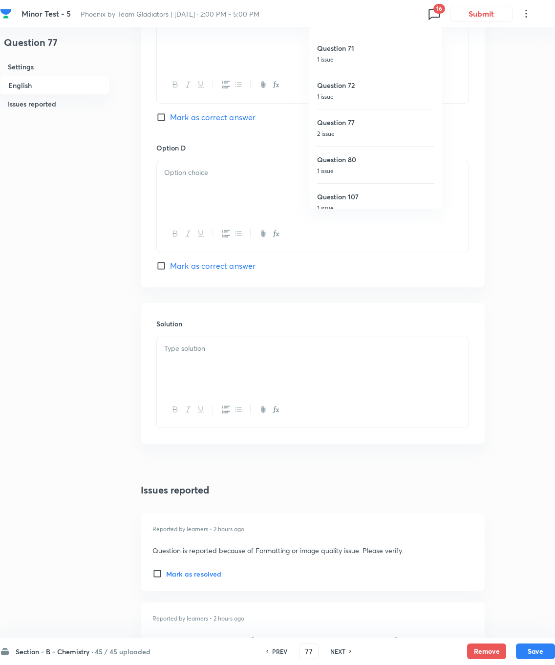
checkbox input "false"
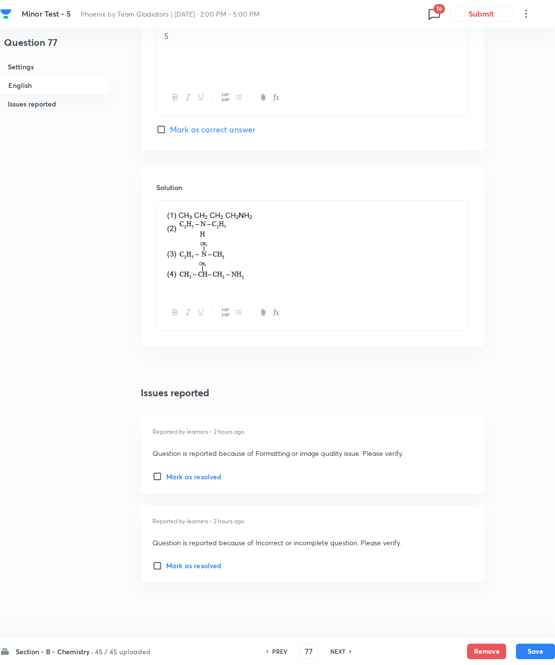
scroll to position [930, 0]
click at [444, 4] on span "16" at bounding box center [439, 9] width 12 height 10
click at [382, 147] on h6 "Question 80" at bounding box center [375, 148] width 117 height 10
checkbox input "false"
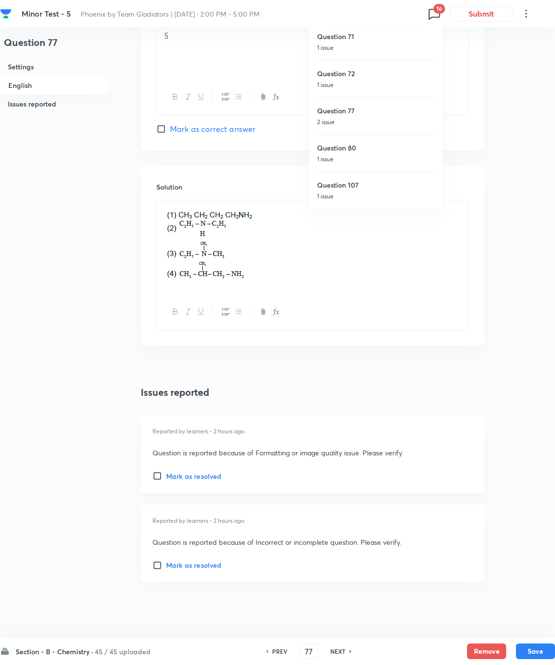
type input "80"
checkbox input "true"
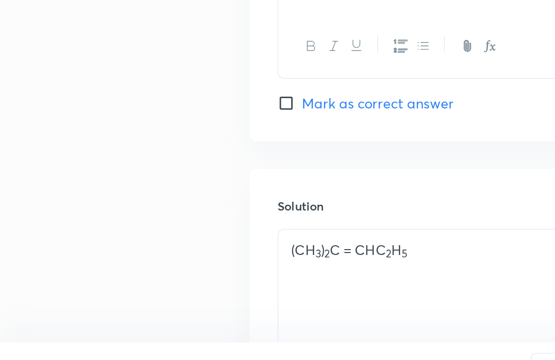
scroll to position [843, 0]
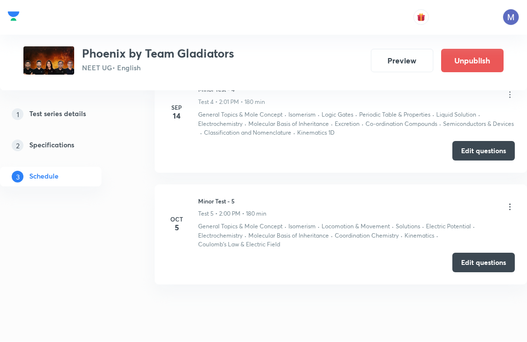
click at [473, 260] on button "Edit questions" at bounding box center [484, 263] width 63 height 20
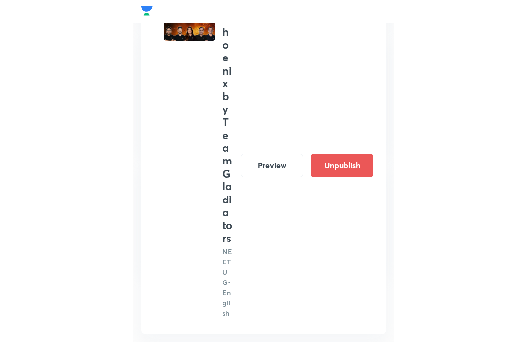
scroll to position [811, 0]
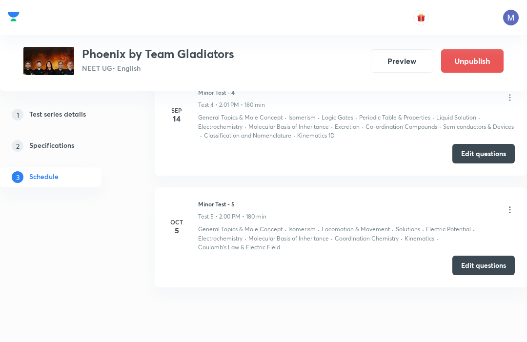
scroll to position [807, 0]
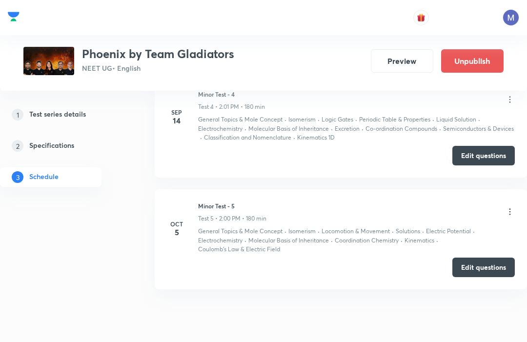
click at [513, 202] on div "[MEDICAL_DATA] - 5 Test 5 • 2:00 PM • 180 min" at bounding box center [356, 212] width 317 height 21
click at [506, 207] on icon at bounding box center [510, 212] width 10 height 10
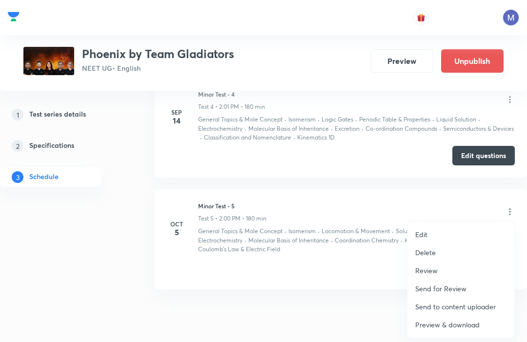
click at [418, 325] on p "Preview & download" at bounding box center [448, 325] width 64 height 10
